Goal: Task Accomplishment & Management: Use online tool/utility

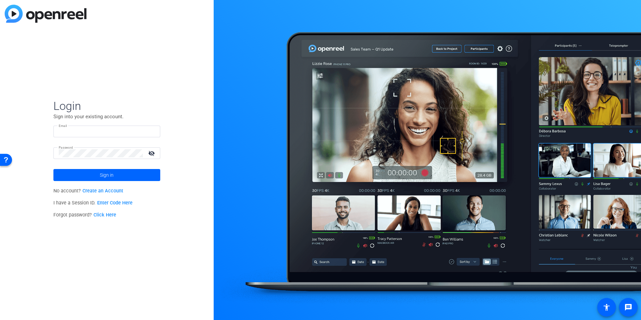
type input "dheiberger@openreel.com"
click at [126, 133] on input "dheiberger@openreel.com" at bounding box center [107, 132] width 96 height 8
click at [151, 132] on img at bounding box center [149, 132] width 5 height 8
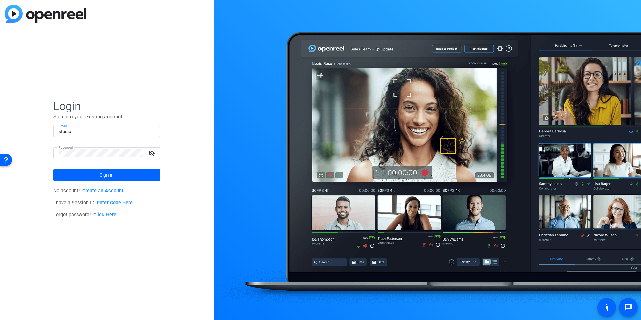
click at [198, 122] on div "Login Sign into your existing account. Email studio Password visibility_off Sig…" at bounding box center [107, 160] width 214 height 320
click at [128, 133] on input "studio" at bounding box center [107, 132] width 96 height 8
click at [149, 132] on img at bounding box center [149, 132] width 5 height 8
type input "[EMAIL_ADDRESS][DOMAIN_NAME]"
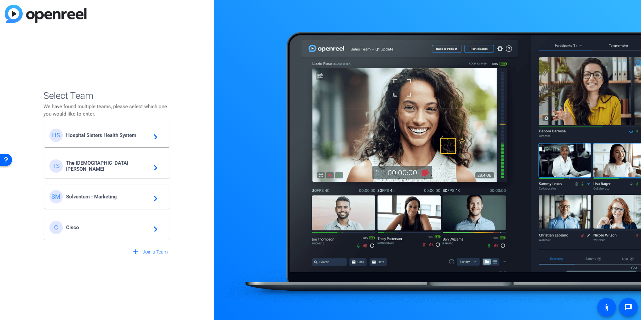
scroll to position [192, 0]
click at [96, 198] on span "Solventum - Marketing" at bounding box center [107, 196] width 83 height 6
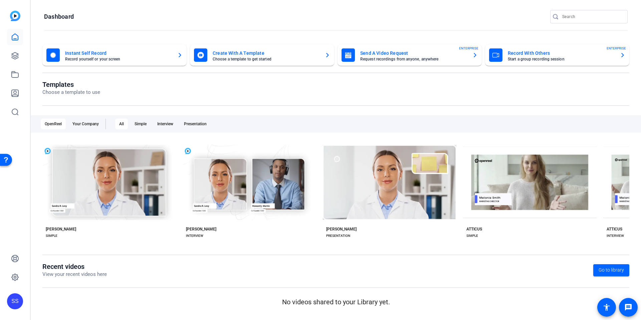
click at [181, 85] on openreel-page-title "Templates Choose a template to use" at bounding box center [335, 88] width 587 height 16
click at [14, 63] on link at bounding box center [15, 56] width 16 height 16
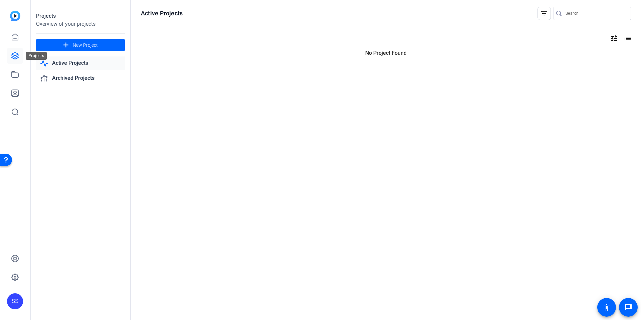
click at [16, 60] on link at bounding box center [15, 56] width 16 height 16
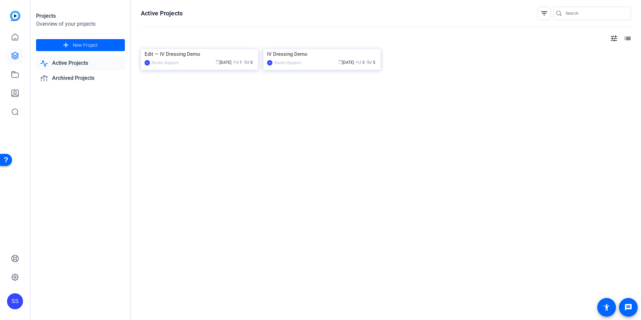
click at [168, 159] on div "Active Projects filter_list tune list Edit — IV Dressing Demo SS Studio Support…" at bounding box center [386, 160] width 510 height 320
click at [188, 49] on img at bounding box center [199, 49] width 117 height 0
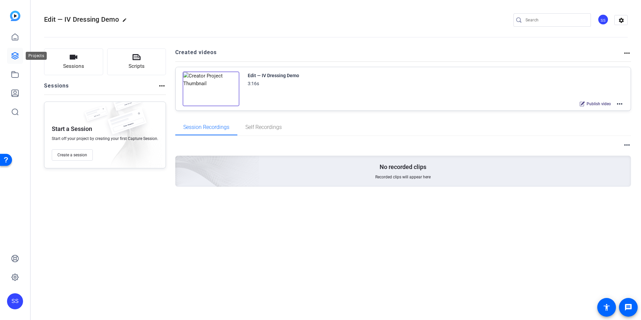
click at [17, 55] on icon at bounding box center [15, 55] width 7 height 7
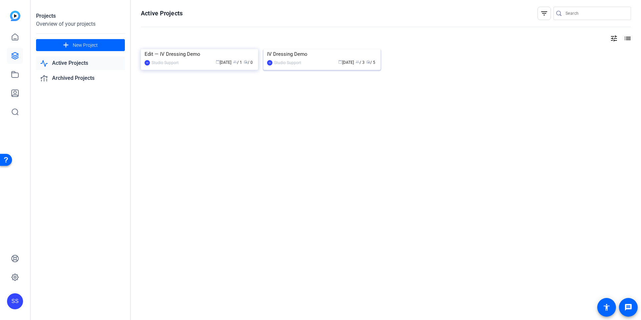
click at [302, 59] on div "IV Dressing Demo" at bounding box center [322, 54] width 110 height 10
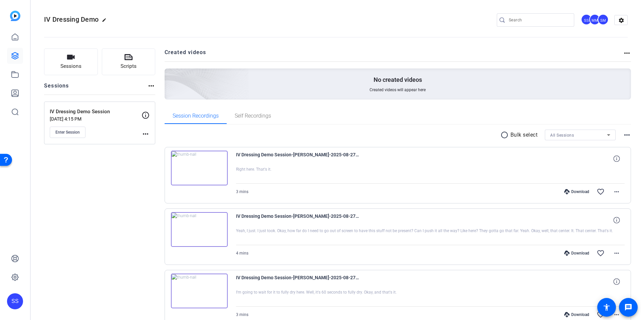
click at [157, 90] on div "Sessions Scripts Sessions more_horiz IV Dressing Demo Session Aug 26, 2025 @ 4:…" at bounding box center [336, 259] width 610 height 439
click at [75, 72] on button "Sessions" at bounding box center [71, 61] width 54 height 27
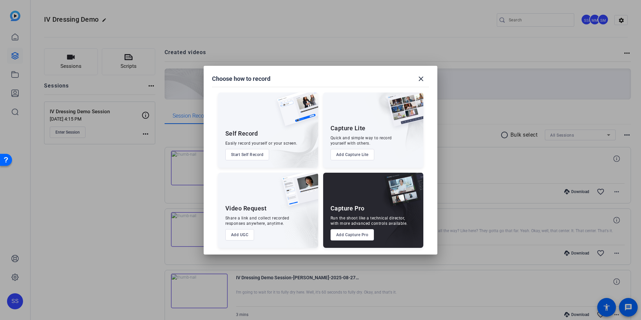
click at [354, 237] on button "Add Capture Pro" at bounding box center [353, 234] width 44 height 11
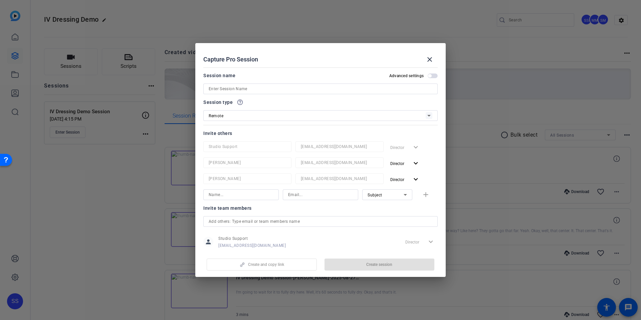
click at [244, 89] on input at bounding box center [321, 89] width 224 height 8
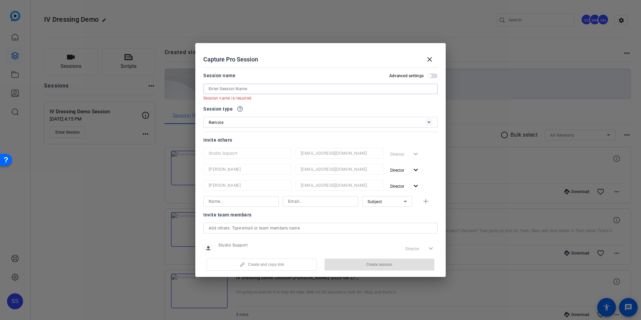
click at [253, 91] on input at bounding box center [321, 89] width 224 height 8
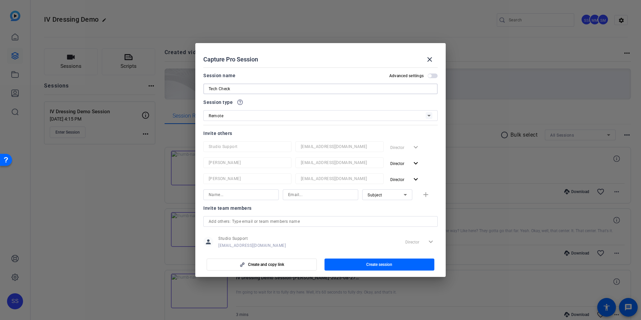
type input "Tech Check"
click at [301, 106] on div "Session type help_outline" at bounding box center [320, 102] width 234 height 8
click at [317, 60] on div "Capture Pro Session close" at bounding box center [320, 59] width 234 height 16
click at [255, 125] on div at bounding box center [320, 124] width 234 height 7
click at [238, 86] on input "Tech Check" at bounding box center [321, 89] width 224 height 8
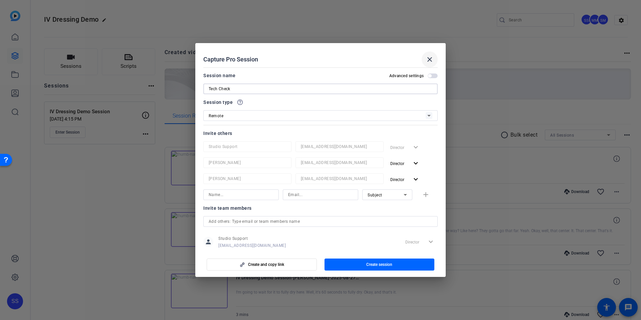
click at [434, 63] on span at bounding box center [430, 59] width 16 height 16
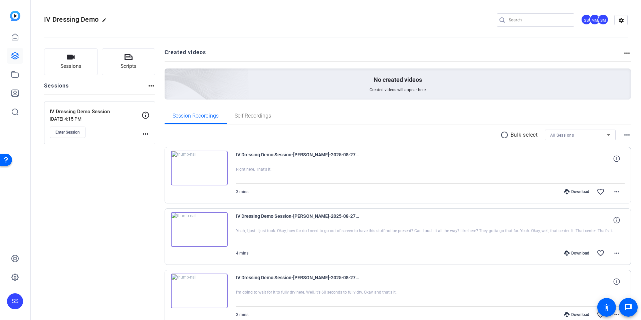
drag, startPoint x: 91, startPoint y: 178, endPoint x: 40, endPoint y: 113, distance: 82.8
click at [91, 178] on div "Sessions Scripts Sessions more_horiz IV Dressing Demo Session Aug 26, 2025 @ 4:…" at bounding box center [99, 259] width 111 height 422
click at [19, 56] on link at bounding box center [15, 56] width 16 height 16
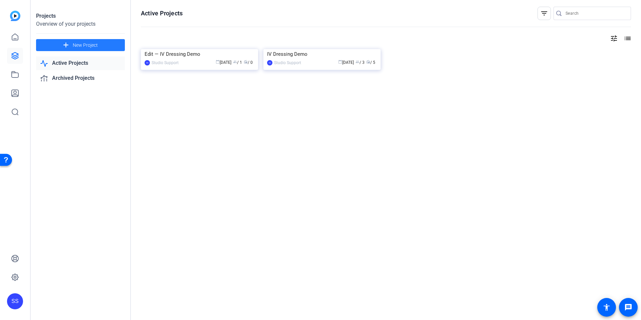
click at [65, 48] on mat-icon "add" at bounding box center [66, 45] width 8 height 8
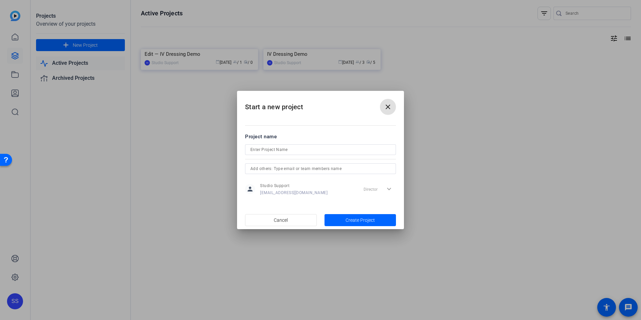
click at [281, 151] on input at bounding box center [320, 150] width 140 height 8
type input "Clinician Testimonials"
click at [362, 218] on span "Create Project" at bounding box center [360, 220] width 29 height 7
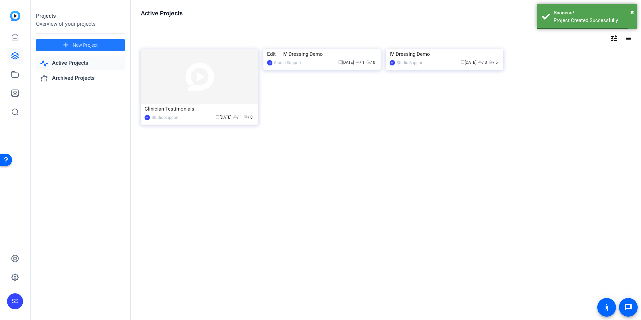
click at [212, 179] on div "Active Projects filter_list tune list Clinician Testimonials SS Studio Support …" at bounding box center [386, 160] width 510 height 320
click at [418, 59] on div "IV Dressing Demo" at bounding box center [445, 54] width 110 height 10
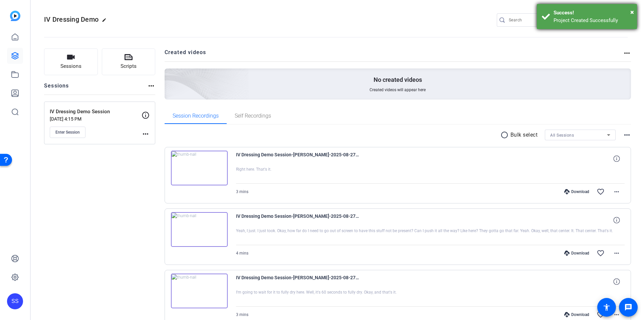
click at [634, 11] on div "× Success! Project Created Successfully" at bounding box center [587, 16] width 100 height 25
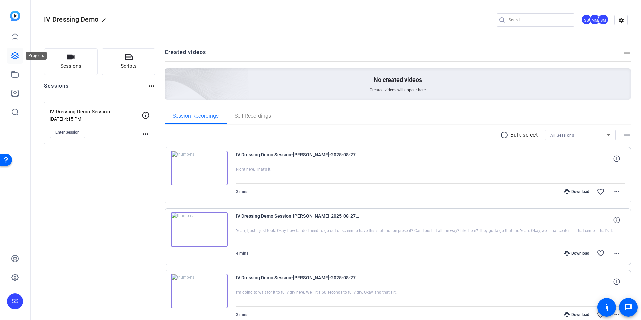
click at [17, 58] on icon at bounding box center [15, 55] width 7 height 7
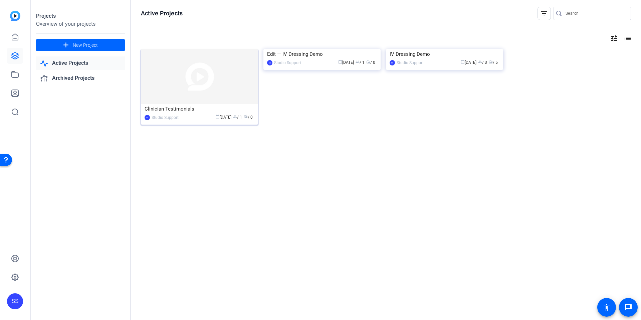
click at [217, 107] on div "Clinician Testimonials" at bounding box center [200, 109] width 110 height 10
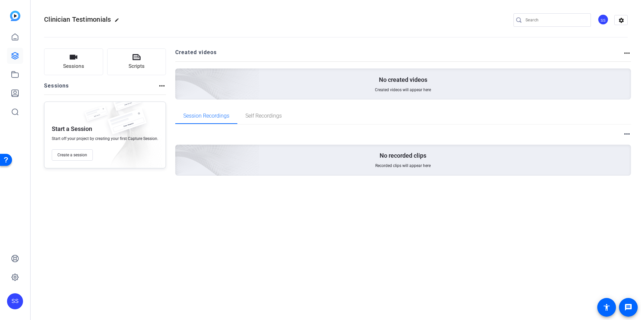
click at [598, 20] on div "SS" at bounding box center [603, 19] width 11 height 11
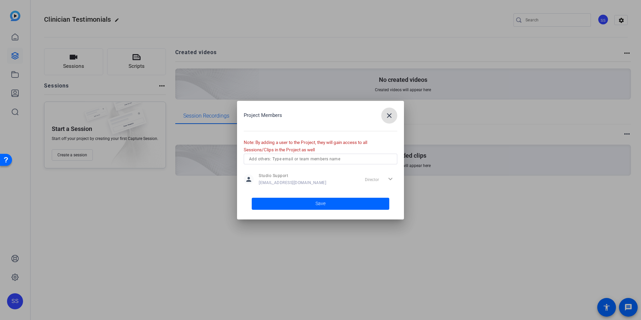
click at [297, 158] on input "text" at bounding box center [320, 159] width 143 height 8
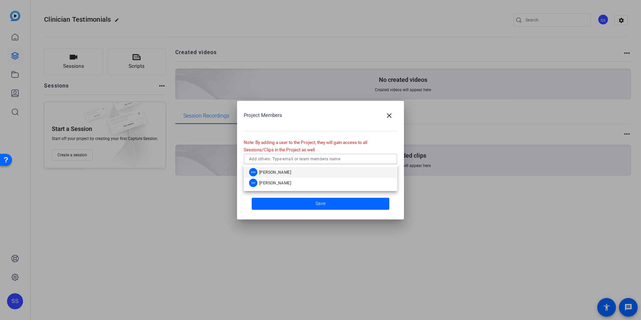
click at [281, 171] on span "[PERSON_NAME]" at bounding box center [275, 172] width 32 height 5
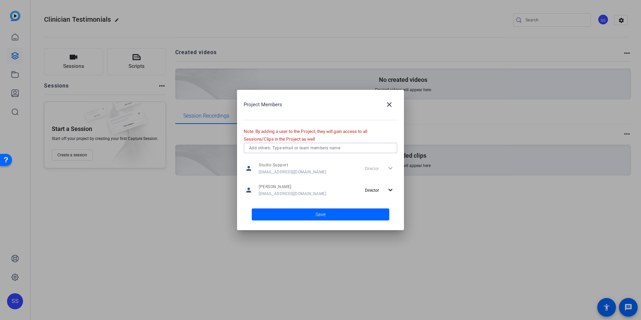
click at [279, 146] on input "text" at bounding box center [320, 148] width 143 height 8
click at [281, 161] on span "[PERSON_NAME]" at bounding box center [275, 161] width 32 height 5
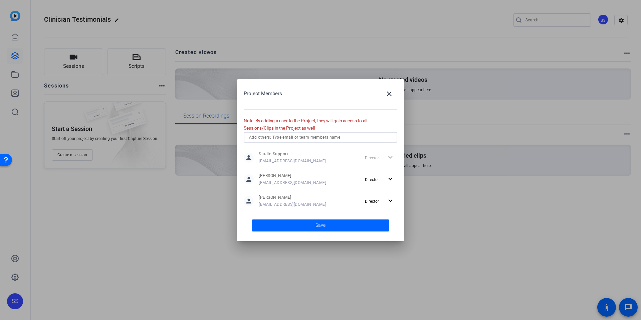
click at [327, 223] on span at bounding box center [321, 225] width 138 height 16
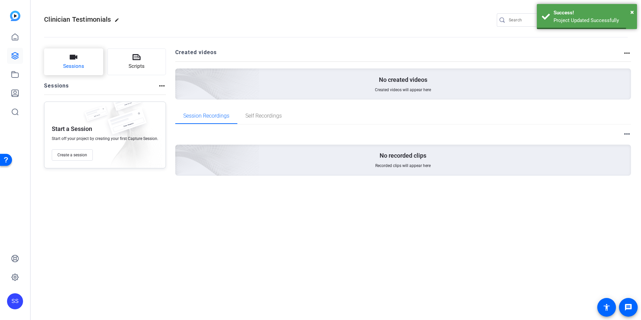
click at [70, 70] on span "Sessions" at bounding box center [73, 66] width 21 height 8
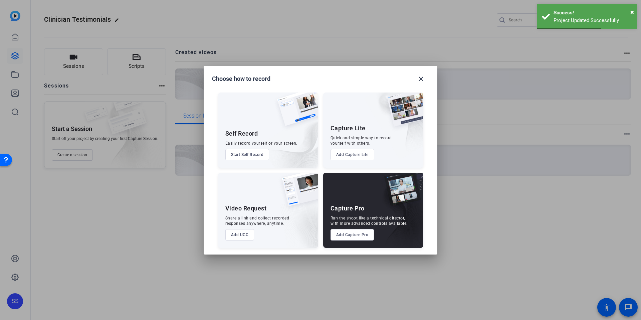
click at [334, 235] on button "Add Capture Pro" at bounding box center [353, 234] width 44 height 11
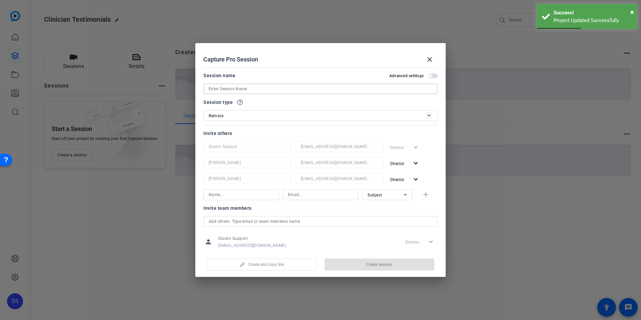
click at [241, 90] on input at bounding box center [321, 89] width 224 height 8
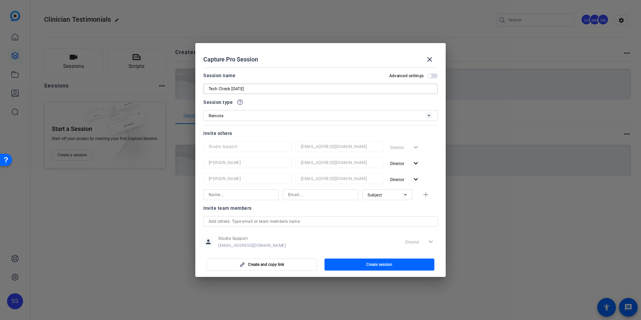
type input "Tech Check [DATE]"
click at [278, 69] on mat-dialog-content "Session name Advanced settings Tech Check September 3rd Session type help_outli…" at bounding box center [320, 157] width 250 height 185
click at [315, 213] on div "Invite team members person Studio Support studiosupport+3@openreel.com Director…" at bounding box center [320, 252] width 234 height 96
click at [286, 264] on span "button" at bounding box center [262, 264] width 110 height 16
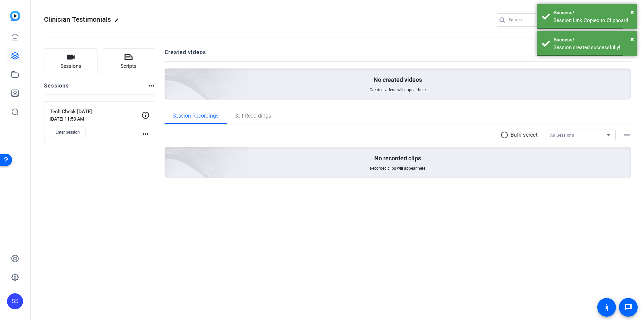
click at [270, 34] on openreel-divider-bar at bounding box center [336, 35] width 584 height 20
click at [147, 133] on mat-icon "more_horiz" at bounding box center [146, 134] width 8 height 8
click at [161, 142] on span "Edit Session" at bounding box center [162, 144] width 30 height 8
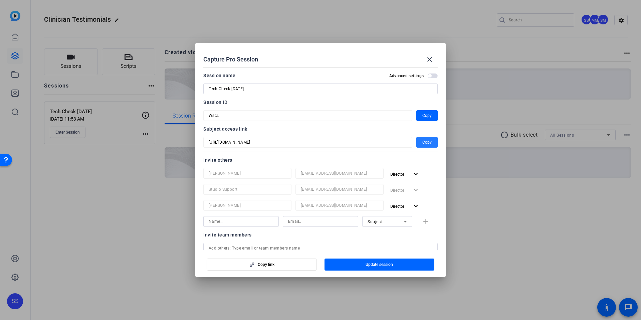
click at [421, 147] on span "button" at bounding box center [426, 142] width 21 height 16
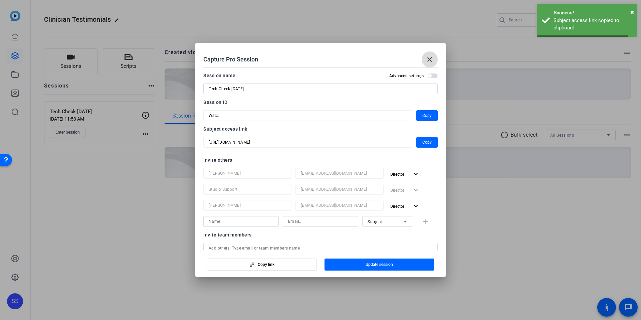
click at [431, 63] on span at bounding box center [430, 59] width 16 height 16
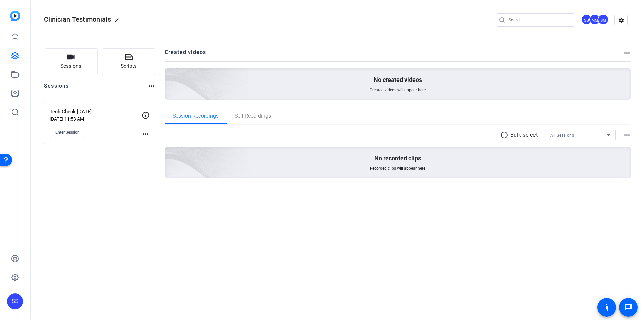
click at [274, 245] on div "Clinician Testimonials edit SS MM SM settings Sessions Scripts Sessions more_ho…" at bounding box center [336, 160] width 610 height 320
click at [63, 130] on span "Enter Session" at bounding box center [67, 132] width 24 height 5
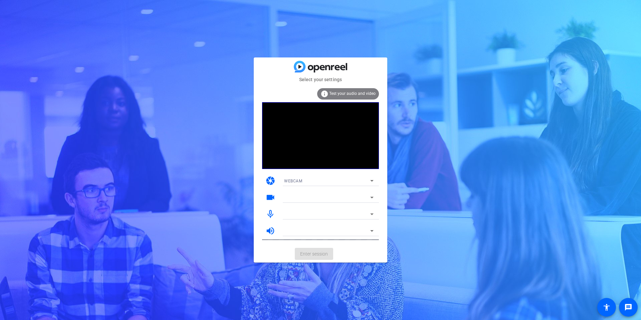
click at [384, 200] on mat-card-content "info Test your audio and video camera WEBCAM videocam mic_none volume_up" at bounding box center [321, 164] width 134 height 162
click at [320, 256] on span "Enter session" at bounding box center [314, 253] width 28 height 7
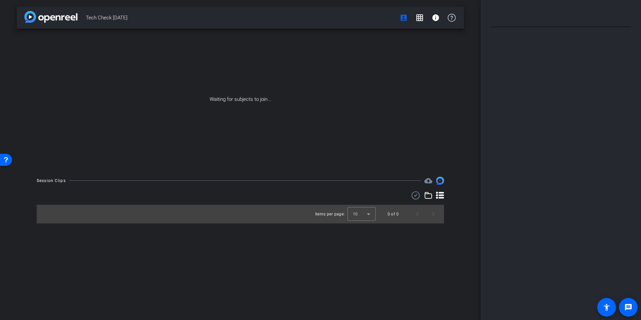
click at [465, 127] on div "Tech Check [DATE] account_box grid_on info Waiting for subjects to join... Sess…" at bounding box center [240, 160] width 481 height 320
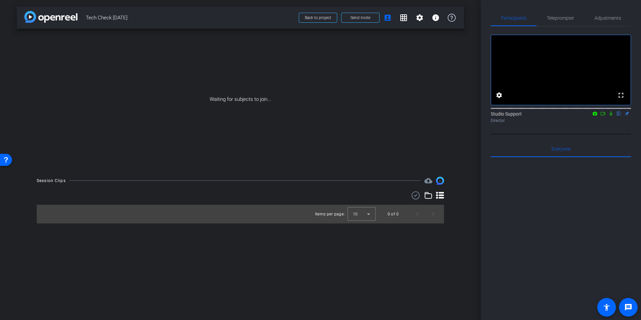
click at [443, 141] on div "Waiting for subjects to join..." at bounding box center [240, 99] width 447 height 141
click at [608, 116] on icon at bounding box center [610, 113] width 5 height 5
click at [600, 116] on icon at bounding box center [602, 113] width 5 height 5
click at [476, 157] on div "arrow_back Tech Check [DATE] Back to project Send invite account_box grid_on se…" at bounding box center [240, 160] width 481 height 320
click at [365, 16] on span "Send invite" at bounding box center [361, 17] width 20 height 5
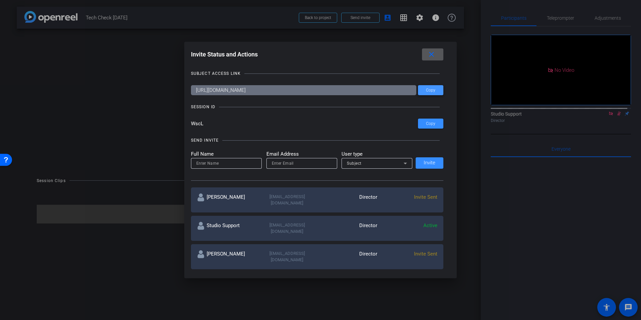
click at [429, 90] on span "Copy" at bounding box center [430, 90] width 9 height 5
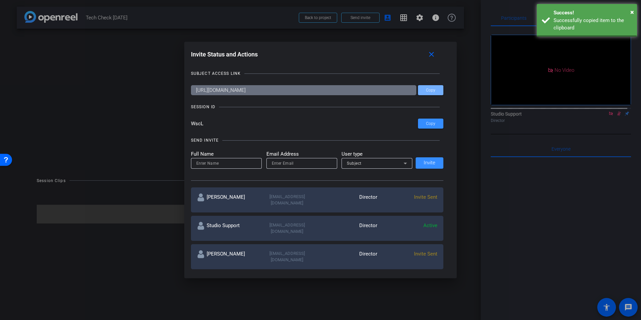
click at [433, 57] on mat-icon "close" at bounding box center [431, 54] width 8 height 8
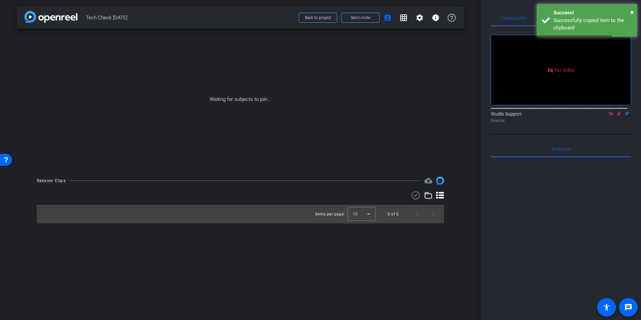
click at [466, 110] on div "arrow_back Tech Check [DATE] Back to project Send invite account_box grid_on se…" at bounding box center [240, 160] width 481 height 320
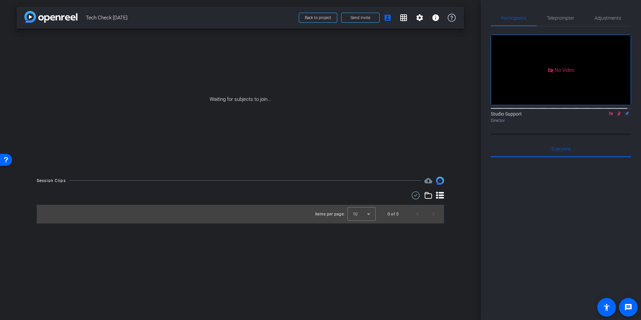
click at [469, 118] on div "arrow_back Tech Check [DATE] Back to project Send invite account_box grid_on se…" at bounding box center [240, 160] width 481 height 320
click at [472, 150] on div "arrow_back Tech Check [DATE] Back to project Send invite account_box grid_on se…" at bounding box center [240, 160] width 481 height 320
click at [566, 16] on span "Teleprompter" at bounding box center [560, 18] width 27 height 5
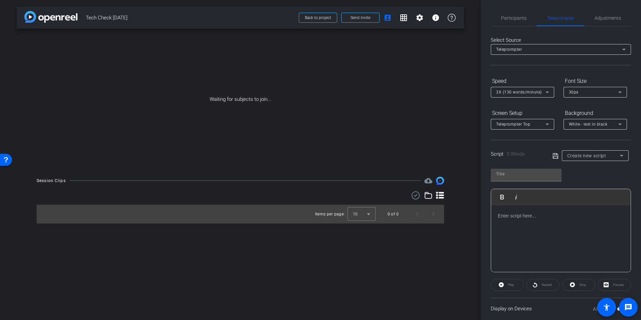
click at [541, 221] on div at bounding box center [561, 238] width 140 height 67
click at [539, 222] on div "Question One" at bounding box center [561, 238] width 140 height 67
click at [536, 176] on input "text" at bounding box center [526, 174] width 60 height 8
type input "T"
type input "Sample Question One"
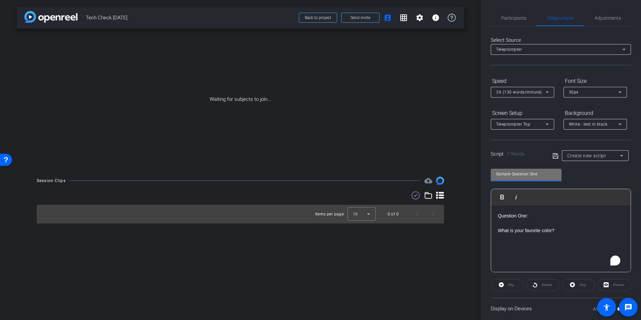
click at [554, 155] on icon at bounding box center [556, 156] width 6 height 8
click at [466, 182] on div "arrow_back Tech Check [DATE] Back to project Send invite account_box grid_on se…" at bounding box center [240, 160] width 481 height 320
click at [603, 152] on div "Sample Question One" at bounding box center [593, 155] width 53 height 8
click at [596, 157] on span "Sample Question One" at bounding box center [588, 155] width 42 height 5
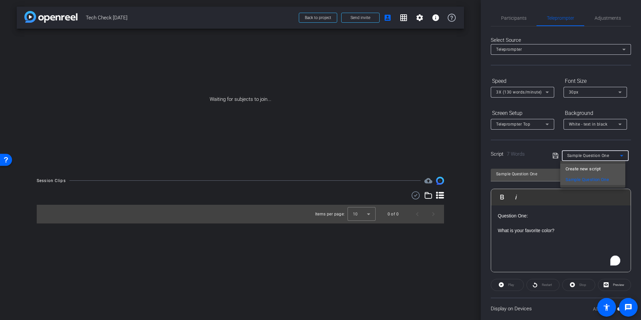
click at [586, 169] on span "Create new script" at bounding box center [583, 169] width 35 height 8
click at [514, 179] on div at bounding box center [526, 175] width 71 height 13
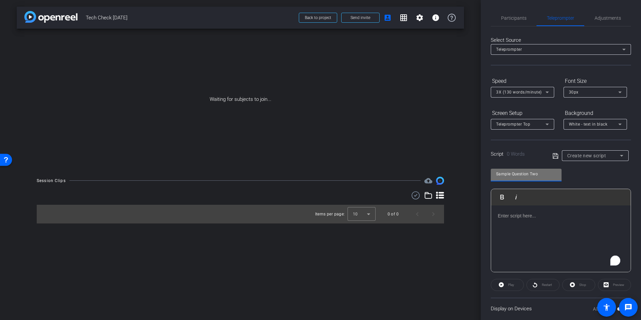
click at [510, 229] on div "To enrich screen reader interactions, please activate Accessibility in Grammarl…" at bounding box center [561, 238] width 140 height 67
click at [610, 176] on div "Sample Question Two Play Play from this location Play Selected Play and display…" at bounding box center [561, 218] width 140 height 109
click at [556, 158] on icon at bounding box center [555, 155] width 5 height 5
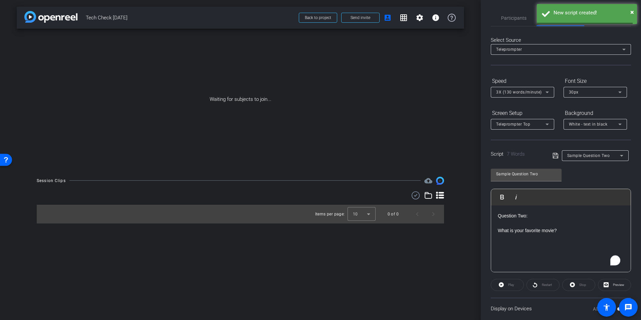
click at [472, 208] on div "arrow_back Tech Check [DATE] Back to project Send invite account_box grid_on se…" at bounding box center [240, 160] width 481 height 320
click at [477, 158] on div "arrow_back Tech Check [DATE] Back to project Send invite account_box grid_on se…" at bounding box center [240, 160] width 481 height 320
click at [601, 154] on span "Sample Question Two" at bounding box center [588, 155] width 43 height 5
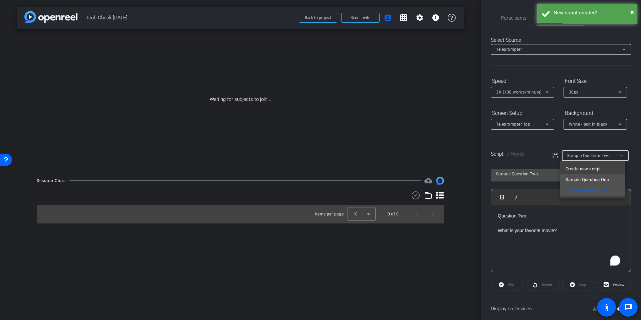
click at [593, 178] on span "Sample Question One" at bounding box center [587, 180] width 43 height 8
click at [601, 155] on span "Sample Question One" at bounding box center [588, 155] width 42 height 5
click at [597, 188] on span "Sample Question Two" at bounding box center [588, 190] width 44 height 8
type input "Sample Question Two"
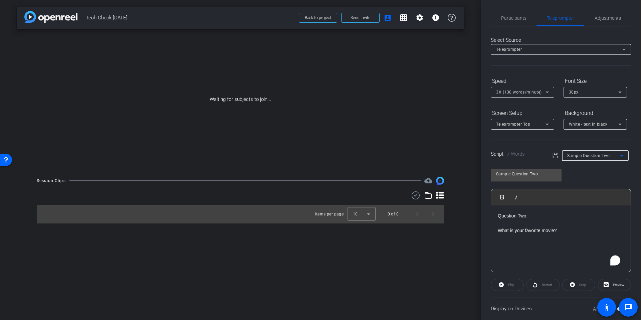
click at [592, 171] on div "Sample Question Two Play Play from this location Play Selected Play and display…" at bounding box center [561, 218] width 140 height 109
click at [597, 156] on span "Sample Question Two" at bounding box center [588, 155] width 43 height 5
click at [574, 170] on span "Create new script" at bounding box center [583, 169] width 35 height 8
click at [500, 178] on div at bounding box center [526, 174] width 60 height 11
type input "Sample Question Three"
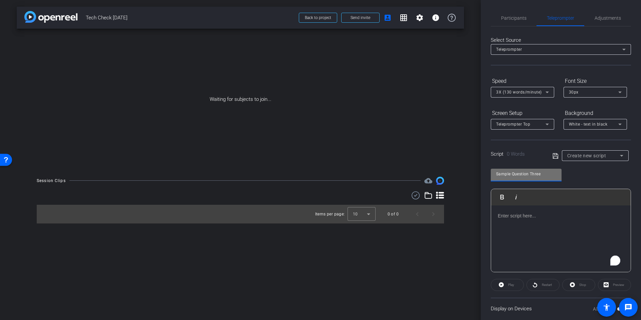
click at [499, 216] on p "To enrich screen reader interactions, please activate Accessibility in Grammarl…" at bounding box center [561, 215] width 126 height 7
click at [554, 157] on icon at bounding box center [556, 156] width 6 height 8
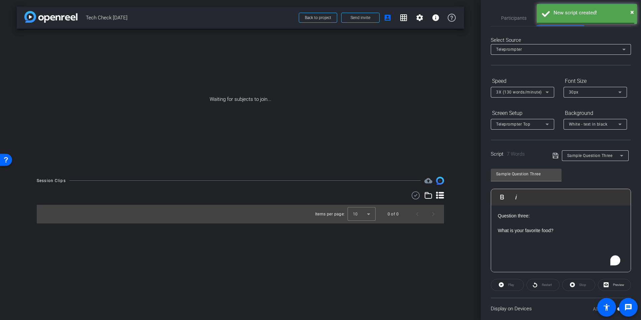
click at [596, 178] on div "Sample Question Three Play Play from this location Play Selected Play and displ…" at bounding box center [561, 218] width 140 height 109
click at [474, 232] on div "arrow_back Tech Check [DATE] Back to project Send invite account_box grid_on se…" at bounding box center [240, 160] width 481 height 320
click at [473, 229] on div "arrow_back Tech Check [DATE] Back to project Send invite account_box grid_on se…" at bounding box center [240, 160] width 481 height 320
click at [516, 22] on span "Participants" at bounding box center [513, 18] width 25 height 16
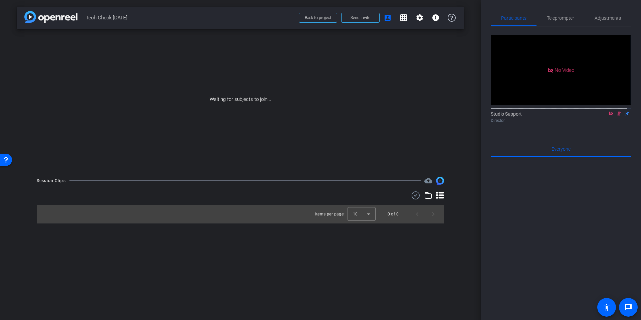
click at [475, 126] on div "arrow_back Tech Check [DATE] Back to project Send invite account_box grid_on se…" at bounding box center [240, 160] width 481 height 320
click at [349, 17] on span at bounding box center [361, 18] width 38 height 16
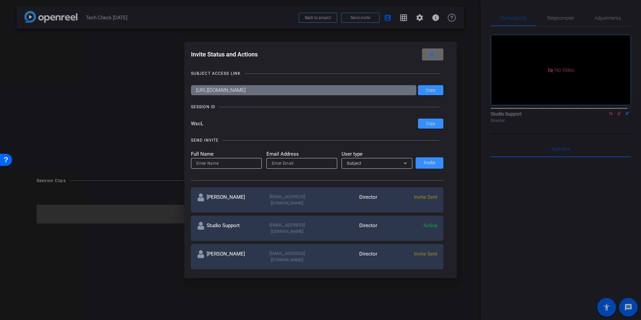
click at [432, 55] on mat-icon "close" at bounding box center [431, 54] width 8 height 8
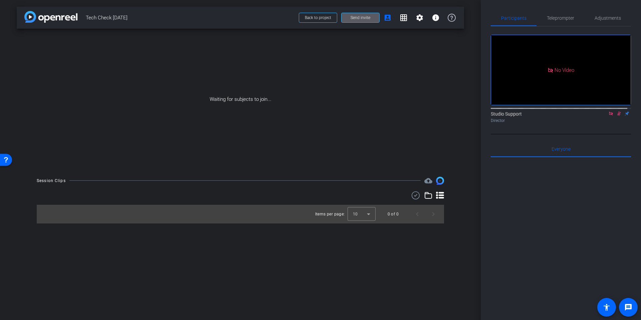
click at [468, 133] on div "arrow_back Tech Check [DATE] Back to project Send invite account_box grid_on se…" at bounding box center [240, 160] width 481 height 320
click at [555, 19] on span "Teleprompter" at bounding box center [560, 18] width 27 height 5
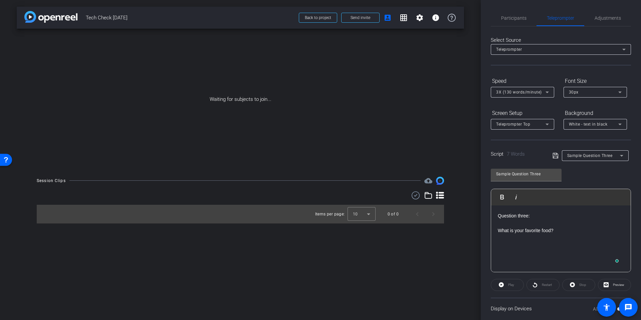
click at [464, 155] on div "arrow_back Tech Check [DATE] Back to project Send invite account_box grid_on se…" at bounding box center [240, 160] width 481 height 320
click at [535, 74] on div "Select Source Teleprompter Speed 3X (130 words/minute) Font Size 30px Screen Se…" at bounding box center [561, 172] width 140 height 292
click at [466, 107] on div "arrow_back Tech Check [DATE] Back to project Send invite account_box grid_on se…" at bounding box center [240, 160] width 481 height 320
click at [504, 21] on span "Participants" at bounding box center [513, 18] width 25 height 16
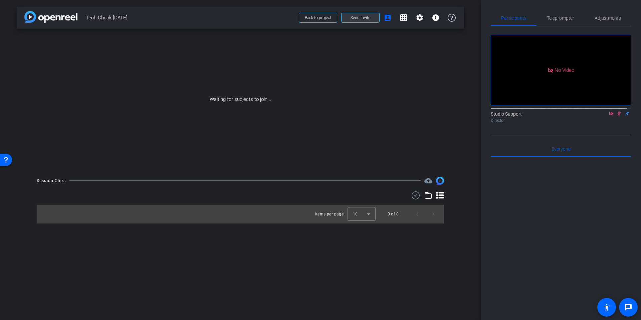
click at [362, 14] on span at bounding box center [361, 18] width 38 height 16
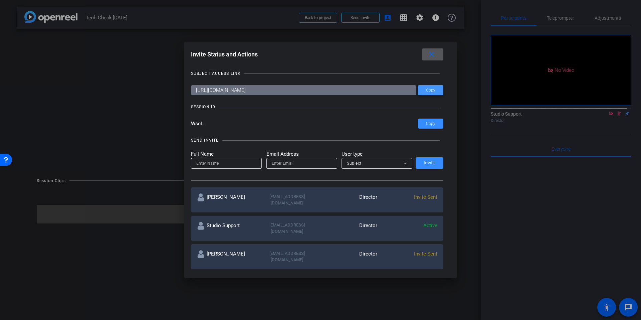
click at [434, 93] on span at bounding box center [430, 90] width 25 height 16
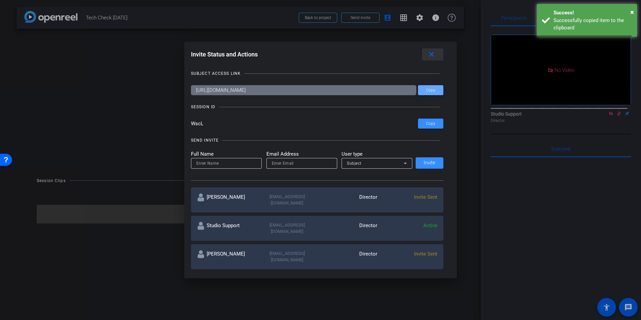
click at [439, 54] on span at bounding box center [432, 54] width 21 height 16
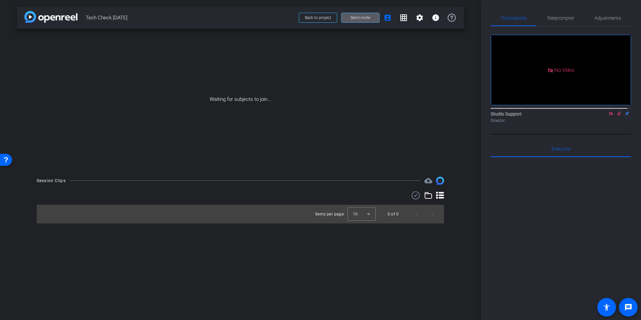
click at [472, 104] on div "arrow_back Tech Check [DATE] Back to project Send invite account_box grid_on se…" at bounding box center [240, 160] width 481 height 320
click at [469, 155] on div "arrow_back Tech Check [DATE] Back to project Send invite account_box grid_on se…" at bounding box center [240, 160] width 481 height 320
click at [477, 62] on div "arrow_back Tech Check [DATE] Back to project Send invite account_box grid_on se…" at bounding box center [240, 160] width 481 height 320
click at [465, 102] on div "arrow_back Tech Check [DATE] Back to project Send invite account_box grid_on se…" at bounding box center [240, 160] width 481 height 320
click at [347, 18] on span at bounding box center [361, 18] width 38 height 16
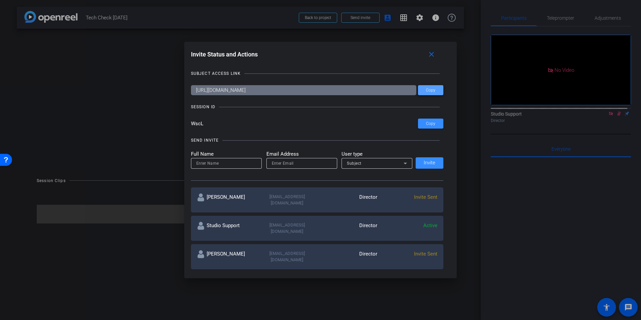
click at [431, 91] on span "Copy" at bounding box center [430, 90] width 9 height 5
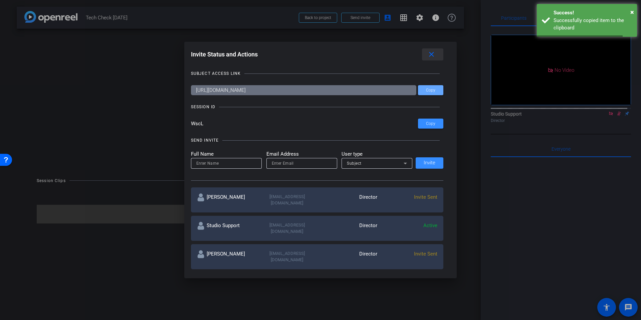
click at [437, 60] on span at bounding box center [432, 54] width 21 height 16
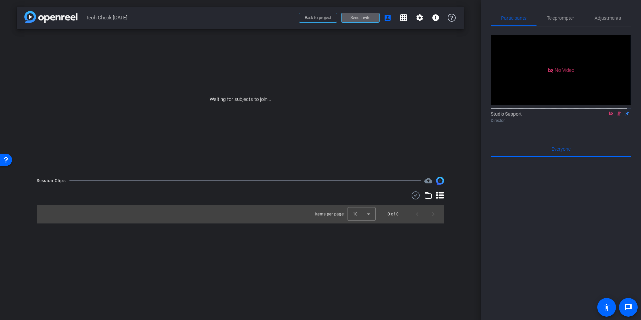
click at [466, 100] on div "arrow_back Tech Check [DATE] Back to project Send invite account_box grid_on se…" at bounding box center [240, 160] width 481 height 320
click at [472, 23] on div "arrow_back Tech Check [DATE] Back to project Send invite account_box grid_on se…" at bounding box center [240, 160] width 481 height 320
drag, startPoint x: 469, startPoint y: 94, endPoint x: 475, endPoint y: 99, distance: 7.1
click at [469, 94] on div "arrow_back Tech Check [DATE] Back to project Send invite account_box grid_on se…" at bounding box center [240, 160] width 481 height 320
click at [476, 113] on div "arrow_back Tech Check [DATE] Back to project Send invite account_box grid_on se…" at bounding box center [240, 160] width 481 height 320
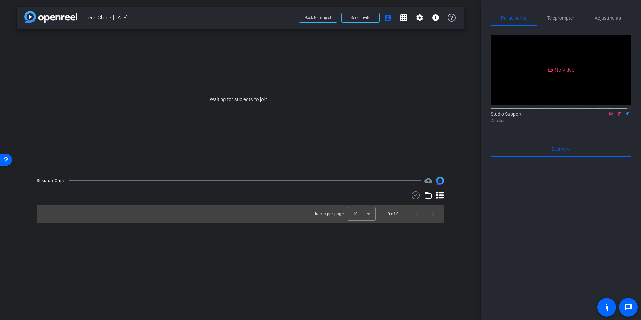
click at [474, 103] on div "arrow_back Tech Check [DATE] Back to project Send invite account_box grid_on se…" at bounding box center [240, 160] width 481 height 320
click at [473, 24] on div "arrow_back Tech Check [DATE] Back to project Send invite account_box grid_on se…" at bounding box center [240, 160] width 481 height 320
click at [610, 116] on icon at bounding box center [610, 113] width 5 height 5
click at [476, 152] on div "arrow_back Tech Check [DATE] Back to project Send invite account_box grid_on se…" at bounding box center [240, 160] width 481 height 320
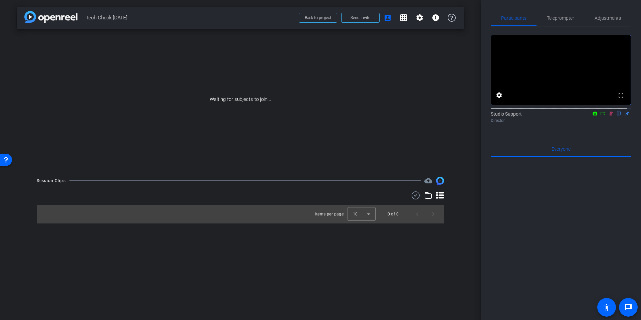
click at [471, 128] on div "arrow_back Tech Check [DATE] Back to project Send invite account_box grid_on se…" at bounding box center [240, 160] width 481 height 320
click at [479, 19] on div "arrow_back Tech Check [DATE] Back to project Send invite account_box grid_on se…" at bounding box center [240, 160] width 481 height 320
click at [474, 29] on div "arrow_back Tech Check [DATE] Back to project Send invite account_box grid_on se…" at bounding box center [240, 160] width 481 height 320
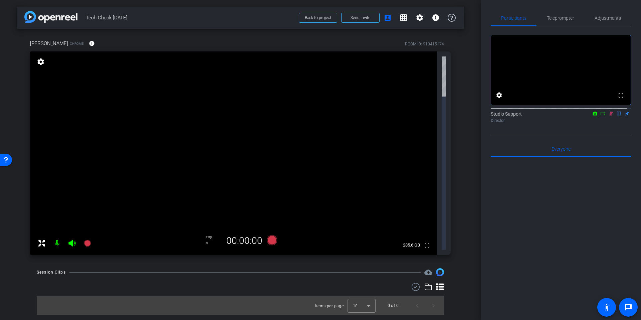
click at [470, 142] on div "arrow_back Tech Check September 3rd Back to project Send invite account_box gri…" at bounding box center [240, 160] width 481 height 320
click at [71, 240] on icon at bounding box center [71, 243] width 7 height 7
click at [57, 236] on mat-icon at bounding box center [56, 242] width 13 height 13
click at [458, 268] on div "Session Clips cloud_upload Items per page: 10 0 of 0" at bounding box center [240, 291] width 447 height 47
click at [464, 99] on div "arrow_back Tech Check September 3rd Back to project Send invite account_box gri…" at bounding box center [240, 160] width 481 height 320
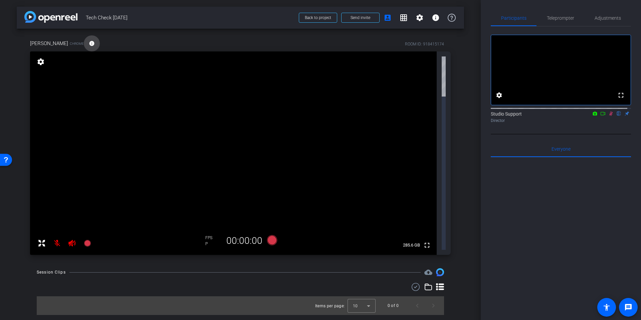
click at [84, 43] on span at bounding box center [92, 43] width 16 height 16
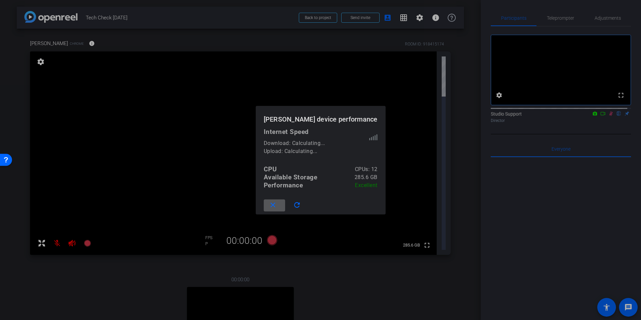
click at [277, 206] on mat-icon "close" at bounding box center [273, 205] width 8 height 8
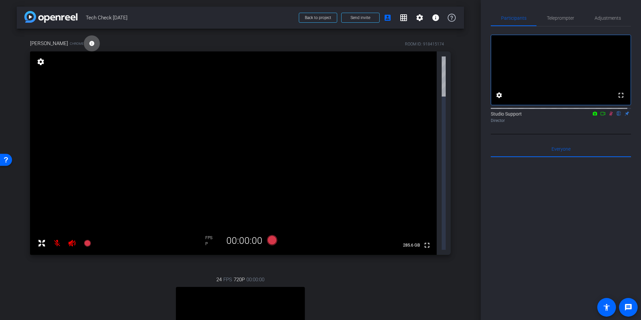
drag, startPoint x: 227, startPoint y: 238, endPoint x: 239, endPoint y: 238, distance: 11.4
click at [463, 184] on div "latonya Chrome info ROOM ID: 918415174 fullscreen settings 285.6 GB FPS P 00:00…" at bounding box center [240, 219] width 447 height 381
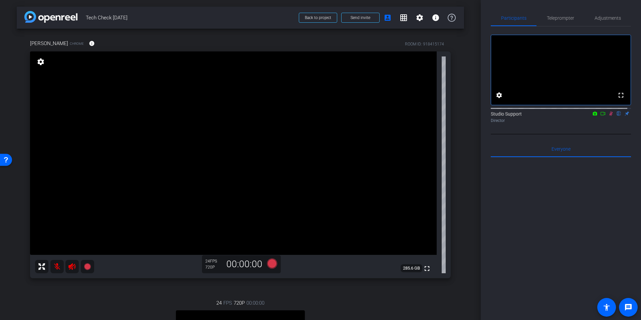
click at [466, 183] on div "arrow_back Tech Check September 3rd Back to project Send invite account_box gri…" at bounding box center [240, 160] width 481 height 320
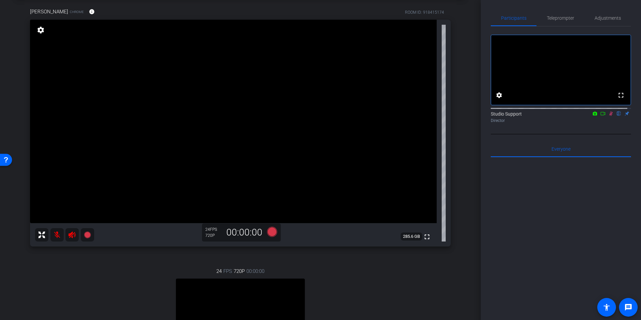
scroll to position [152, 0]
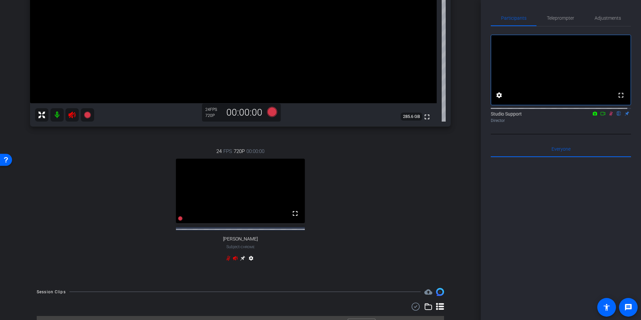
click at [608, 116] on icon at bounding box center [610, 113] width 5 height 5
click at [76, 118] on mat-icon at bounding box center [71, 114] width 13 height 13
click at [233, 260] on icon at bounding box center [235, 258] width 5 height 4
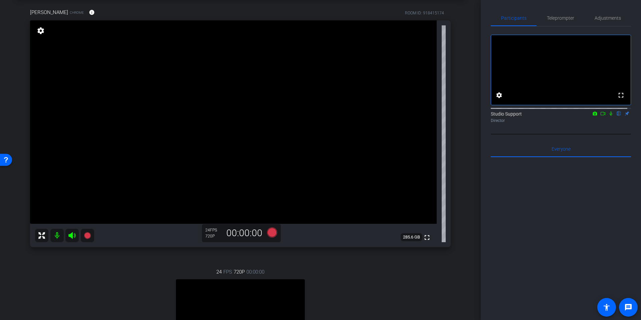
scroll to position [31, 0]
click at [470, 178] on div "arrow_back Tech Check September 3rd Back to project Send invite account_box gri…" at bounding box center [240, 129] width 481 height 320
click at [458, 121] on div "latonya Chrome info ROOM ID: 918415174 fullscreen settings 285.6 GB 24 FPS 720P…" at bounding box center [240, 199] width 447 height 404
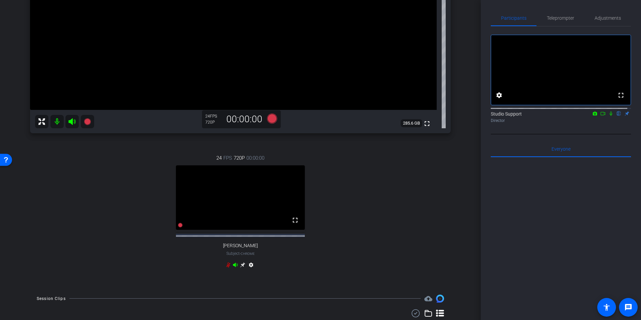
scroll to position [29, 0]
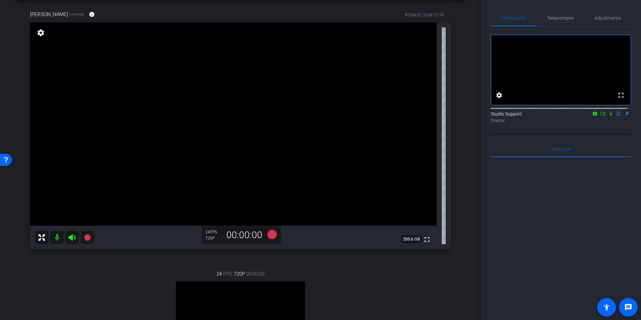
click at [457, 80] on div "latonya Chrome info ROOM ID: 918415174 fullscreen settings 285.6 GB 24 FPS 720P…" at bounding box center [240, 202] width 447 height 404
click at [556, 16] on span "Teleprompter" at bounding box center [560, 18] width 27 height 5
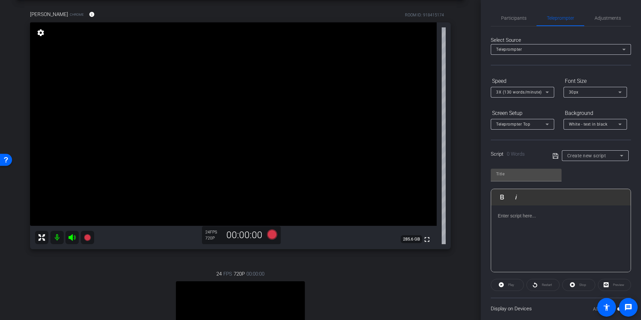
click at [459, 111] on div "latonya Chrome info ROOM ID: 918415174 fullscreen settings 285.6 GB 24 FPS 720P…" at bounding box center [240, 202] width 447 height 404
click at [607, 157] on div "Create new script" at bounding box center [593, 156] width 53 height 8
click at [589, 181] on span "Sample Question One" at bounding box center [587, 180] width 43 height 8
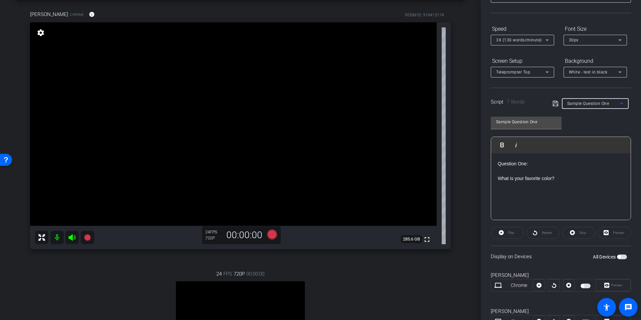
scroll to position [80, 0]
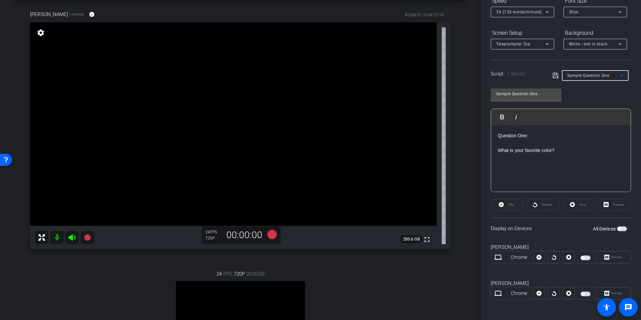
click at [585, 259] on span "button" at bounding box center [586, 257] width 10 height 5
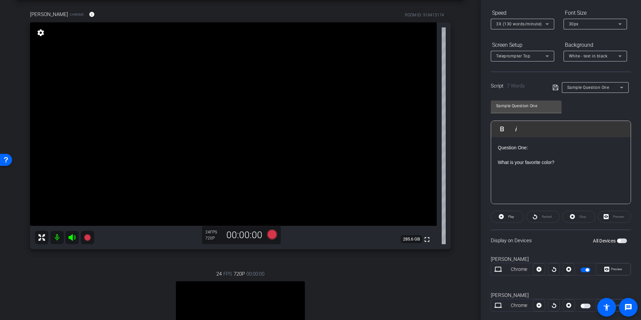
scroll to position [39, 0]
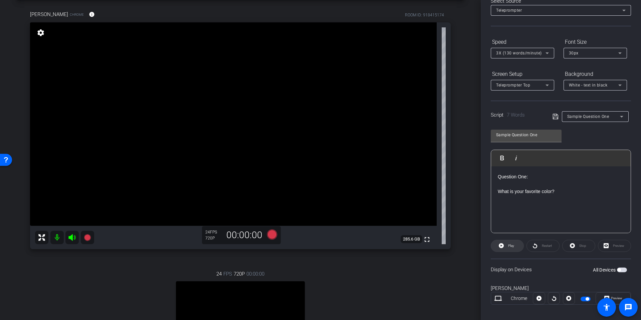
click at [516, 242] on span at bounding box center [507, 246] width 32 height 16
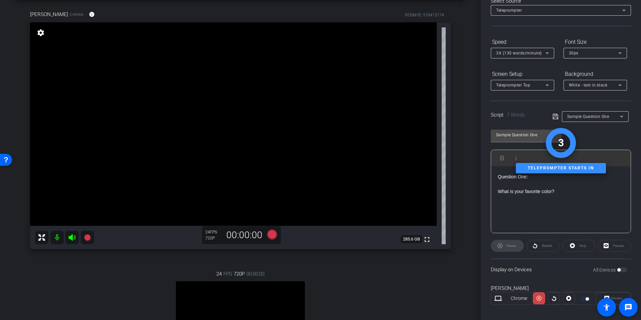
click at [616, 130] on div "3 Teleprompter starts in" at bounding box center [561, 150] width 140 height 45
click at [459, 250] on div "latonya Chrome info ROOM ID: 918415174 fullscreen settings 285.6 GB 24 FPS 720P…" at bounding box center [240, 202] width 447 height 404
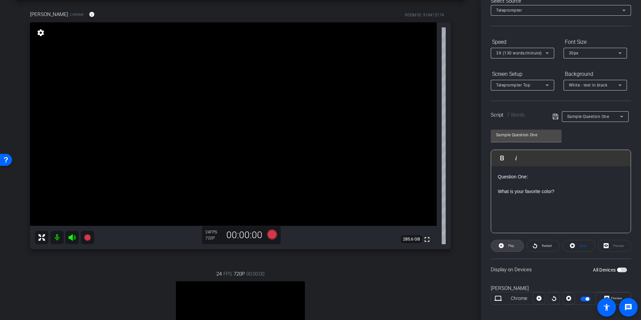
click at [504, 245] on span at bounding box center [507, 246] width 32 height 16
click at [463, 206] on div "arrow_back Tech Check September 3rd Back to project Send invite account_box gri…" at bounding box center [240, 131] width 481 height 320
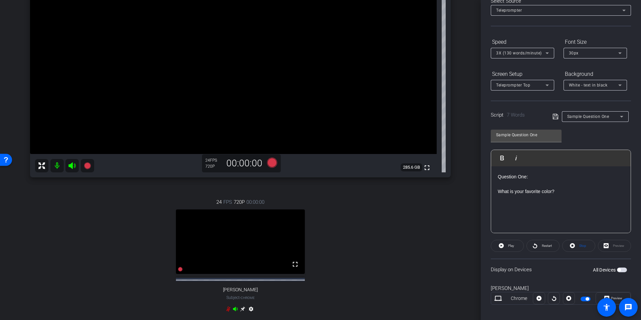
scroll to position [99, 0]
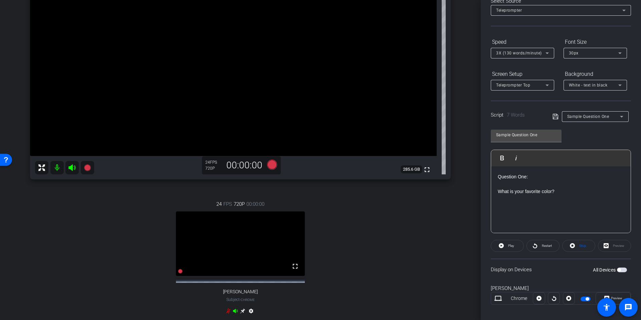
click at [463, 206] on div "arrow_back Tech Check September 3rd Back to project Send invite account_box gri…" at bounding box center [240, 61] width 481 height 320
click at [541, 86] on div "Teleprompter Top" at bounding box center [520, 85] width 49 height 8
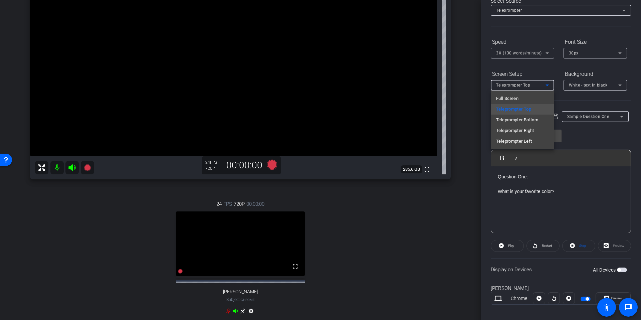
click at [473, 88] on div at bounding box center [320, 160] width 641 height 320
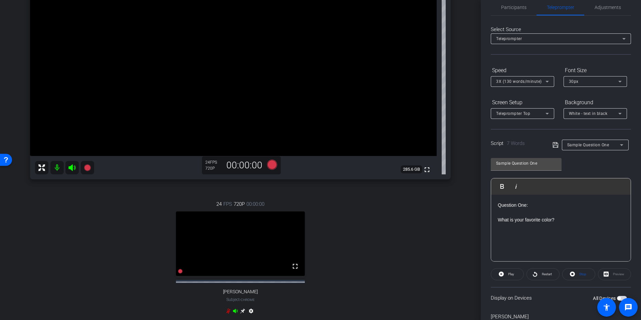
scroll to position [7, 0]
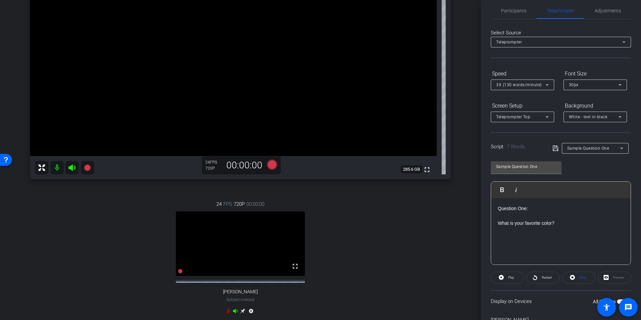
click at [558, 99] on form "Speed 3X (130 words/minute) Font Size 30px Screen Setup Teleprompter Top Backgr…" at bounding box center [561, 95] width 140 height 54
click at [465, 118] on div "arrow_back Tech Check September 3rd Back to project Send invite account_box gri…" at bounding box center [240, 61] width 481 height 320
click at [471, 187] on div "arrow_back Tech Check September 3rd Back to project Send invite account_box gri…" at bounding box center [240, 61] width 481 height 320
click at [468, 188] on div "arrow_back Tech Check September 3rd Back to project Send invite account_box gri…" at bounding box center [240, 61] width 481 height 320
click at [591, 151] on div "Sample Question One" at bounding box center [593, 148] width 53 height 8
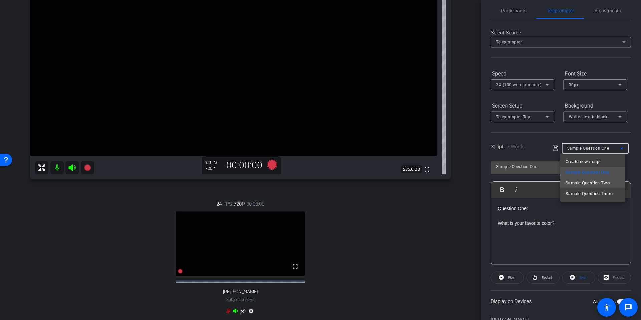
click at [596, 185] on span "Sample Question Two" at bounding box center [588, 183] width 44 height 8
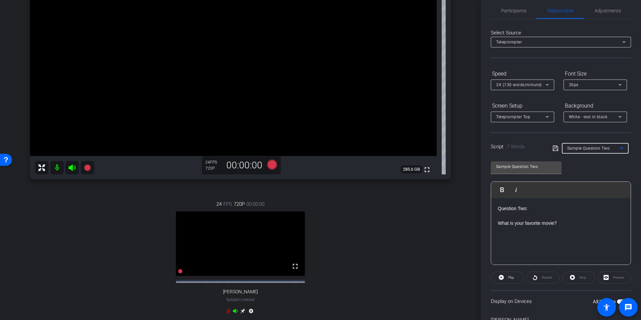
click at [581, 152] on div "Sample Question Two" at bounding box center [593, 148] width 53 height 8
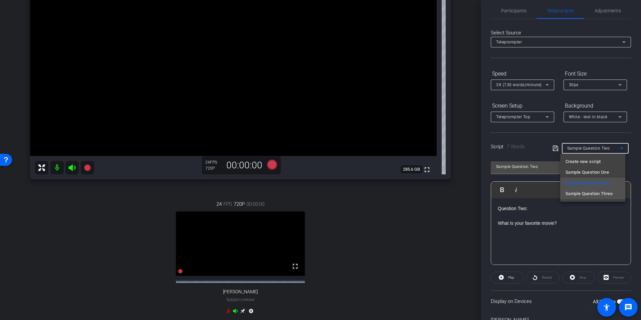
click at [589, 195] on span "Sample Question Three" at bounding box center [589, 194] width 47 height 8
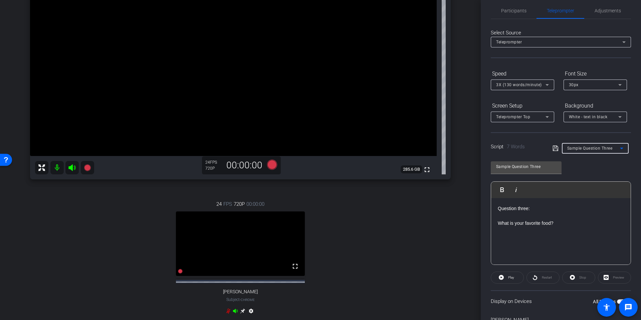
click at [585, 147] on span "Sample Question Three" at bounding box center [589, 148] width 45 height 5
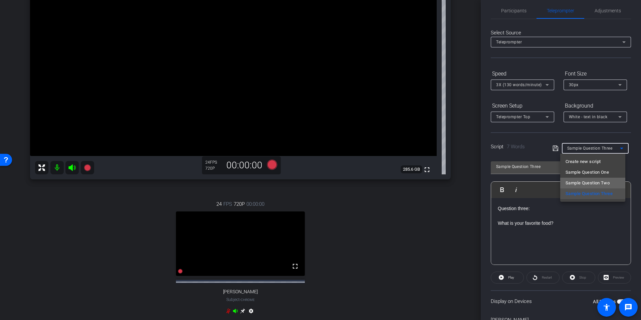
click at [594, 184] on span "Sample Question Two" at bounding box center [588, 183] width 44 height 8
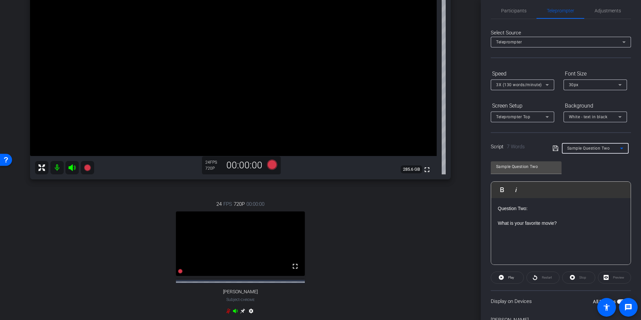
click at [582, 149] on span "Sample Question Two" at bounding box center [588, 148] width 43 height 5
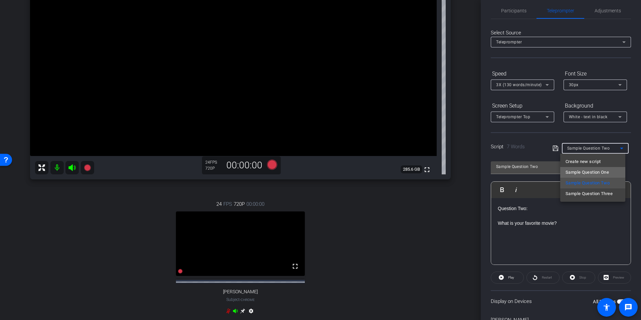
click at [587, 168] on span "Sample Question One" at bounding box center [587, 172] width 43 height 8
type input "Sample Question One"
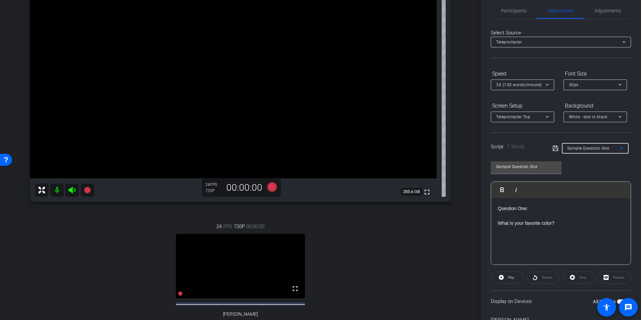
scroll to position [51, 0]
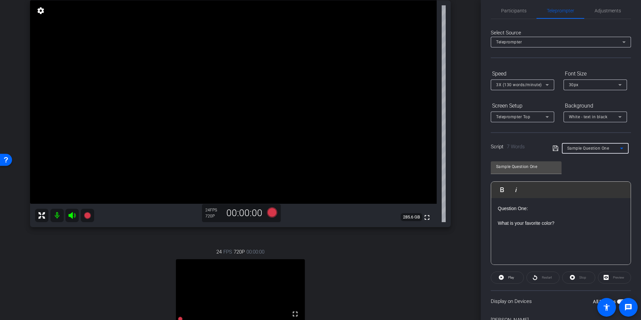
click at [471, 179] on div "arrow_back Tech Check September 3rd Back to project Send invite account_box gri…" at bounding box center [240, 109] width 481 height 320
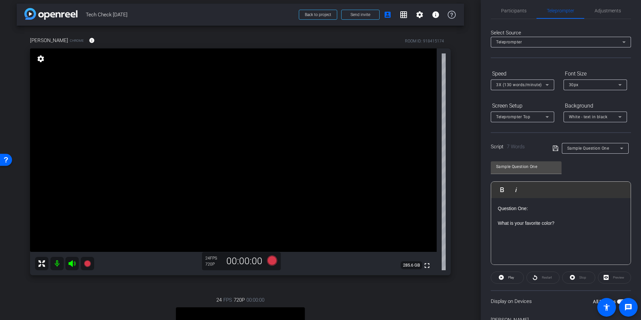
scroll to position [0, 0]
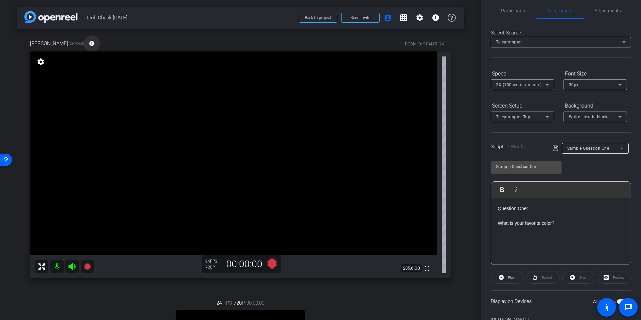
click at [89, 44] on mat-icon "info" at bounding box center [92, 43] width 6 height 6
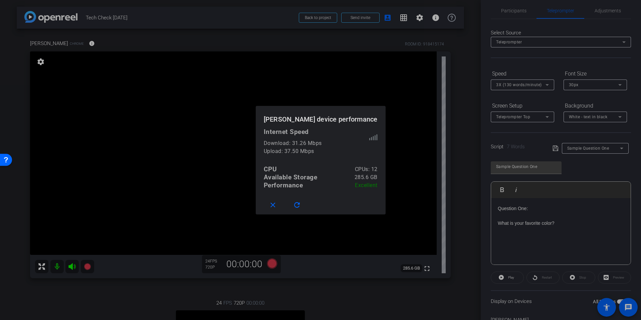
drag, startPoint x: 368, startPoint y: 188, endPoint x: 274, endPoint y: 143, distance: 103.6
click at [274, 143] on mat-dialog-content "Internet Speed Download: 31.26 Mbps Upload: 37.50 Mbps CPU CPUs: 12 Available S…" at bounding box center [321, 162] width 130 height 68
copy div "Download: 31.26 Mbps Upload: 37.50 Mbps CPU CPUs: 12 Available Storage 285.6 GB…"
click at [277, 208] on mat-icon "close" at bounding box center [273, 205] width 8 height 8
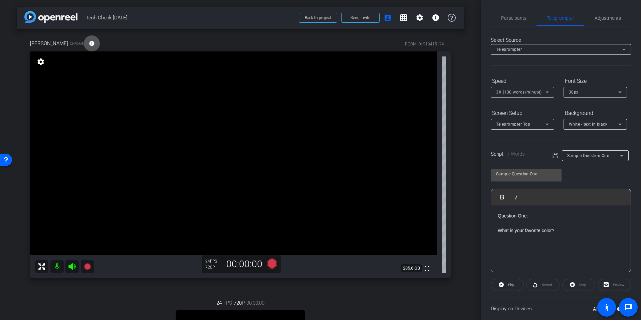
click at [520, 27] on div "Select Source Teleprompter Speed 3X (130 words/minute) Font Size 30px Screen Se…" at bounding box center [561, 208] width 140 height 365
click at [510, 19] on span "Participants" at bounding box center [513, 18] width 25 height 5
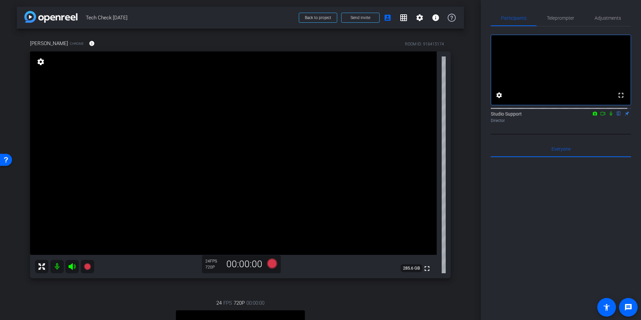
click at [462, 91] on div "arrow_back Tech Check September 3rd Back to project Send invite account_box gri…" at bounding box center [240, 160] width 481 height 320
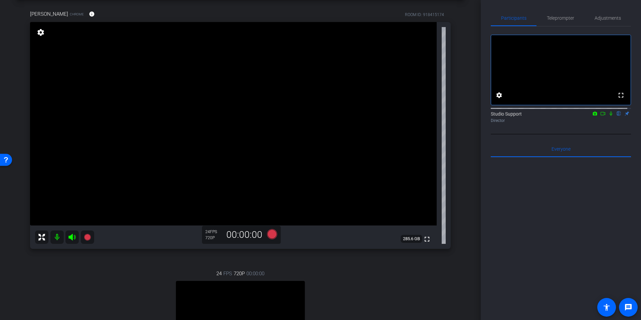
scroll to position [49, 0]
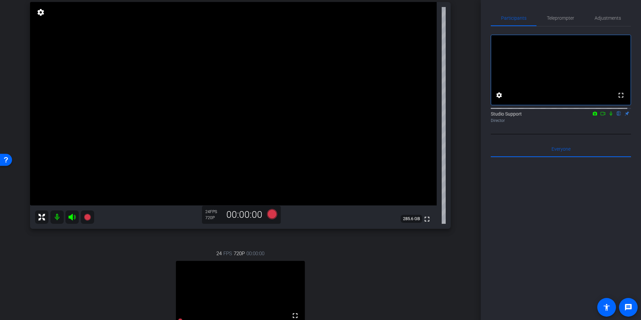
click at [462, 159] on div "arrow_back Tech Check September 3rd Back to project Send invite account_box gri…" at bounding box center [240, 111] width 481 height 320
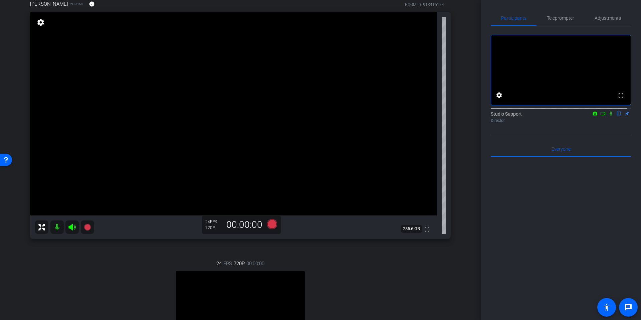
scroll to position [106, 0]
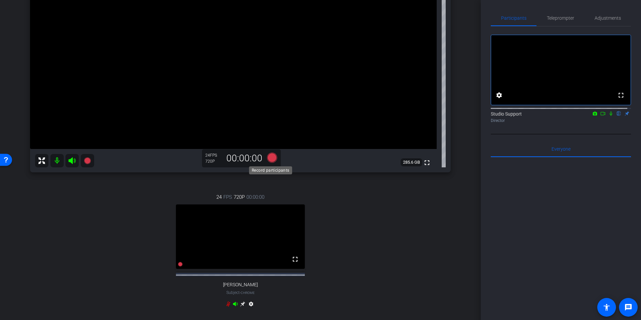
click at [271, 158] on icon at bounding box center [272, 158] width 10 height 10
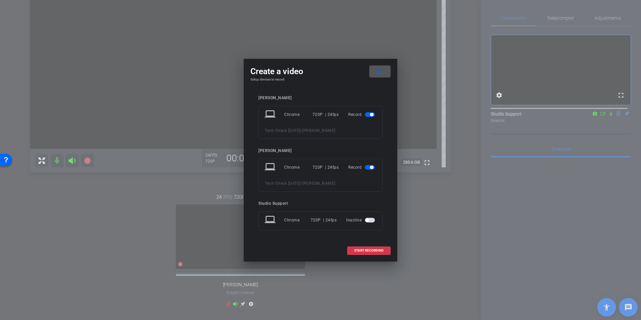
click at [373, 170] on mat-slide-toggle at bounding box center [370, 167] width 11 height 8
click at [373, 169] on span "button" at bounding box center [370, 167] width 10 height 5
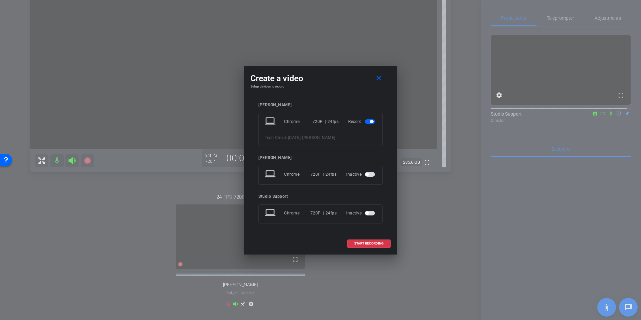
click at [325, 95] on div "Create a video close Setup devices to record latonya laptop Chrome 720P | 24fps…" at bounding box center [321, 160] width 154 height 189
click at [297, 85] on h4 "Setup devices to record" at bounding box center [320, 86] width 140 height 4
click at [381, 73] on span at bounding box center [379, 78] width 21 height 16
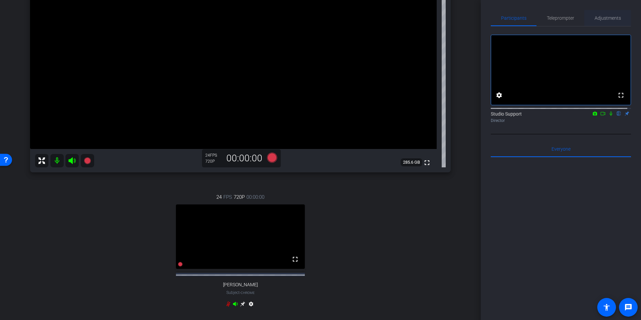
click at [603, 19] on span "Adjustments" at bounding box center [608, 18] width 26 height 5
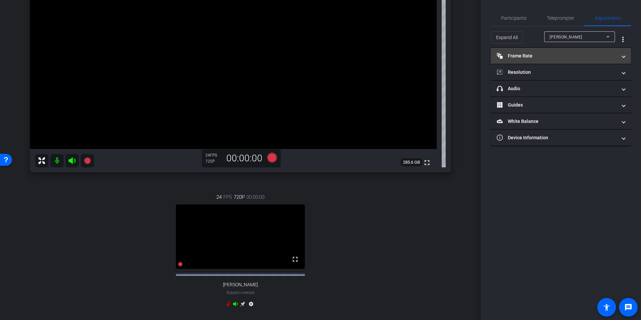
click at [553, 56] on mat-panel-title "Frame Rate Frame Rate" at bounding box center [557, 55] width 120 height 7
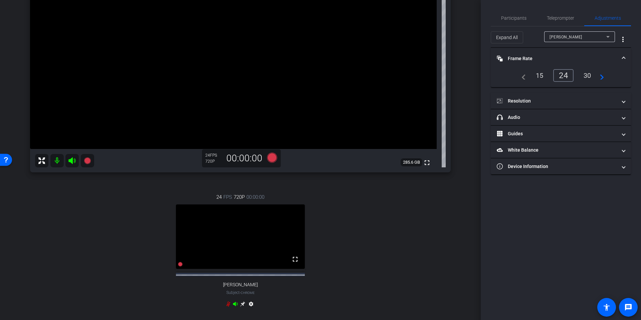
click at [588, 76] on div "30" at bounding box center [588, 75] width 18 height 11
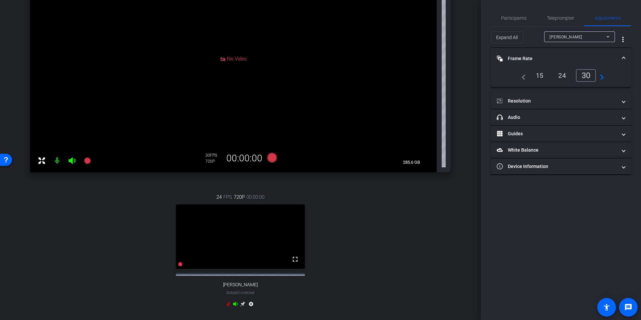
scroll to position [0, 0]
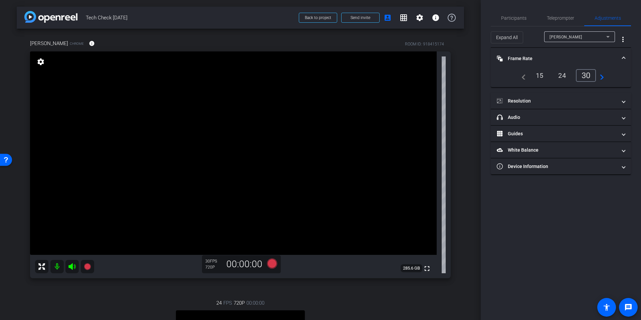
click at [467, 130] on div "arrow_back Tech Check September 3rd Back to project Send invite account_box gri…" at bounding box center [240, 160] width 481 height 320
click at [557, 114] on mat-panel-title "headphone icon Audio" at bounding box center [557, 117] width 120 height 7
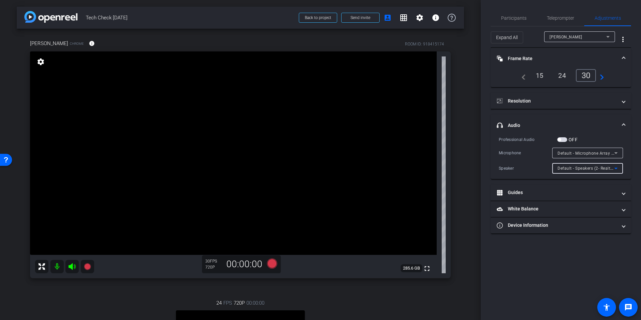
click at [602, 169] on span "Default - Speakers (2- Realtek(R) Audio)" at bounding box center [596, 167] width 77 height 5
click at [593, 159] on div at bounding box center [320, 160] width 641 height 320
click at [595, 155] on span "Default - Microphone Array (2- Intel® Smart Sound Technology for Digital Microp…" at bounding box center [643, 152] width 171 height 5
click at [595, 155] on div at bounding box center [320, 160] width 641 height 320
click at [481, 157] on div "Participants Teleprompter Adjustments settings Studio Support flip Director Eve…" at bounding box center [561, 160] width 160 height 320
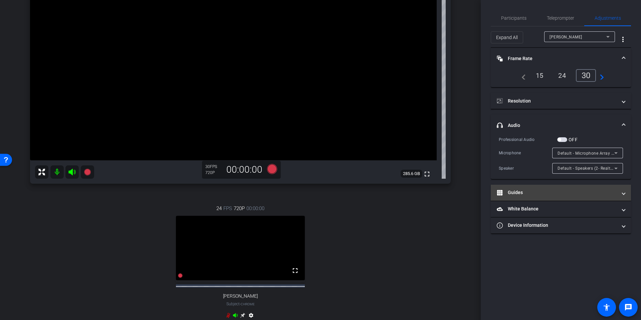
scroll to position [139, 0]
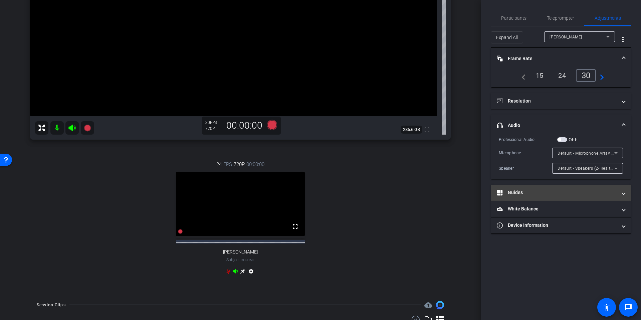
click at [528, 191] on mat-panel-title "Guides" at bounding box center [557, 192] width 120 height 7
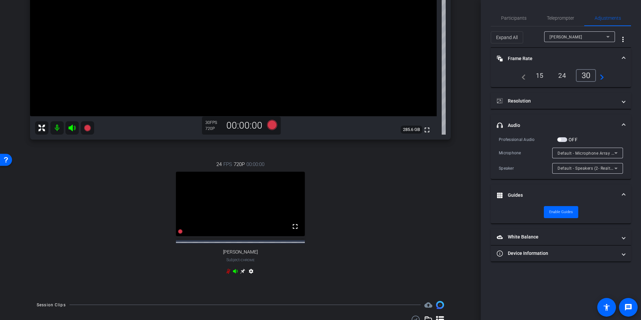
click at [528, 191] on mat-expansion-panel-header "Guides" at bounding box center [561, 195] width 140 height 21
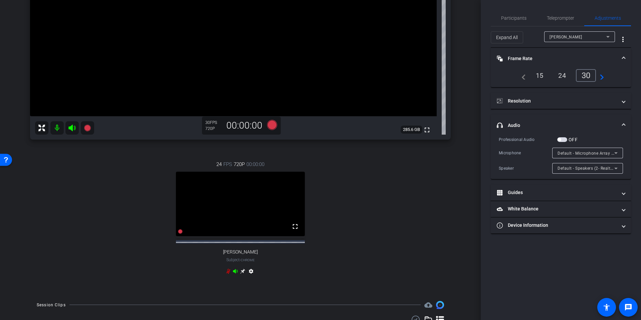
click at [471, 179] on div "arrow_back Tech Check September 3rd Back to project Send invite account_box gri…" at bounding box center [240, 21] width 481 height 320
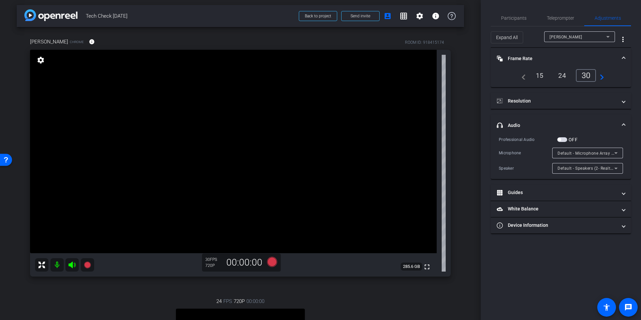
scroll to position [0, 0]
click at [268, 263] on icon at bounding box center [272, 263] width 10 height 10
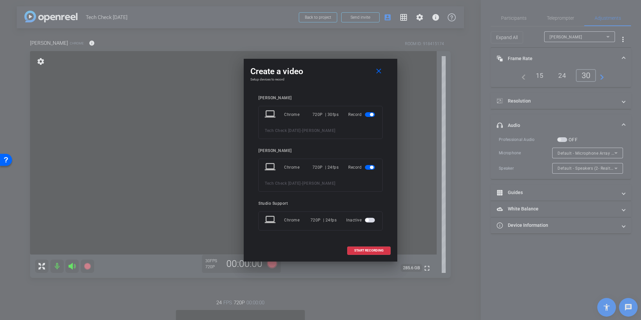
click at [369, 169] on span "button" at bounding box center [370, 167] width 10 height 5
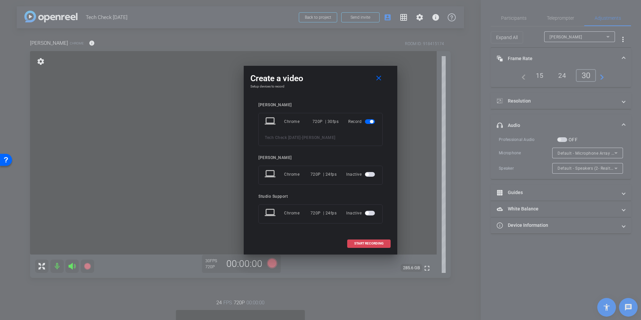
click at [379, 242] on span "START RECORDING" at bounding box center [368, 243] width 29 height 3
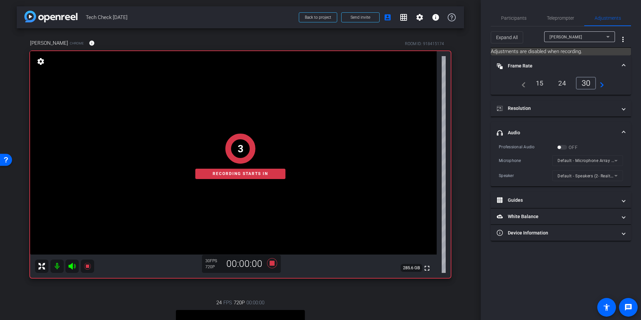
click at [453, 174] on div "latonya Chrome info ROOM ID: 918415174 fullscreen settings 285.6 GB 30 FPS 720P…" at bounding box center [240, 230] width 447 height 404
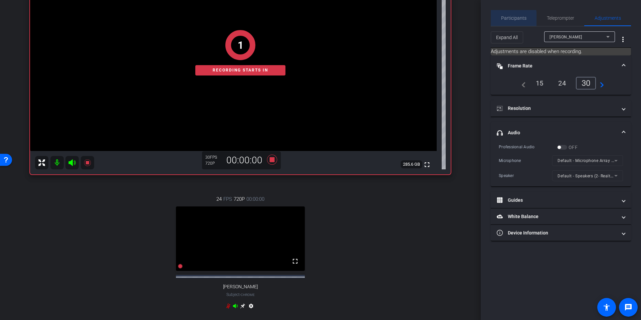
click at [503, 20] on span "Participants" at bounding box center [513, 18] width 25 height 5
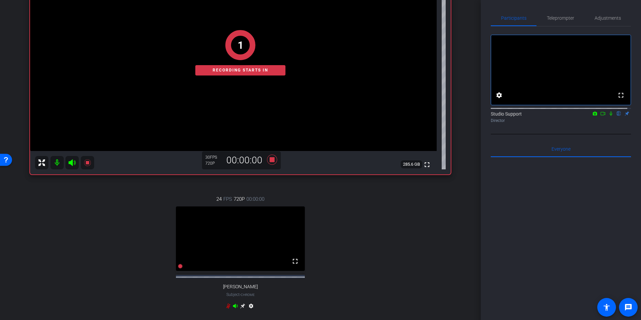
click at [460, 101] on div "arrow_back Tech Check September 3rd Back to project Send invite account_box gri…" at bounding box center [240, 56] width 481 height 320
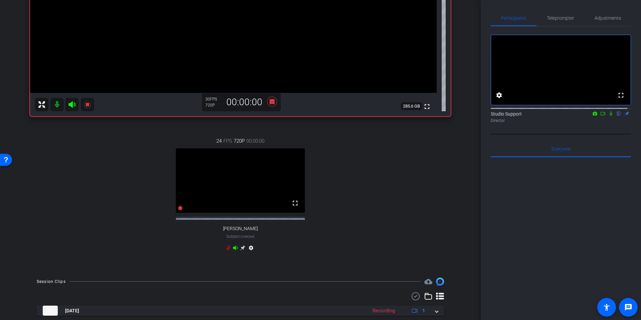
scroll to position [187, 0]
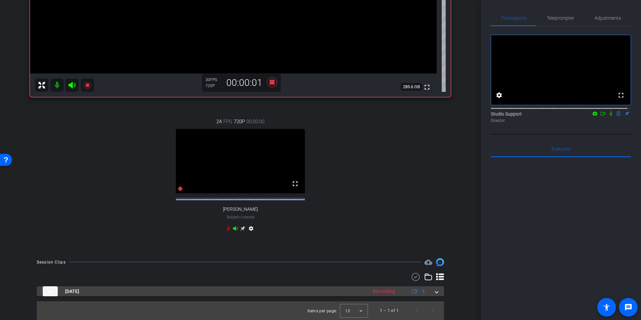
click at [435, 290] on mat-expansion-panel-header "Sep 3, 2025 Recording 1" at bounding box center [240, 291] width 407 height 10
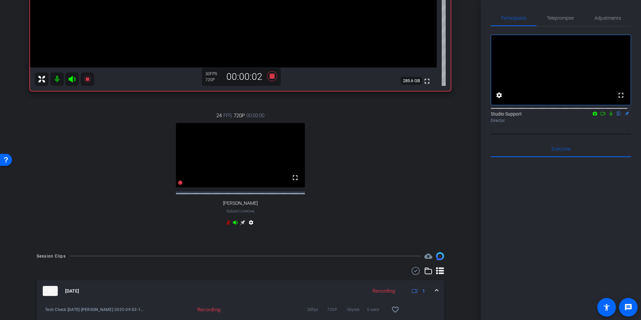
click at [435, 291] on mat-expansion-panel-header "Sep 3, 2025 Recording 1" at bounding box center [240, 290] width 407 height 21
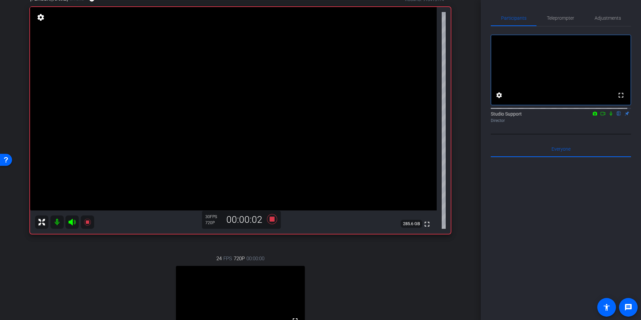
scroll to position [0, 0]
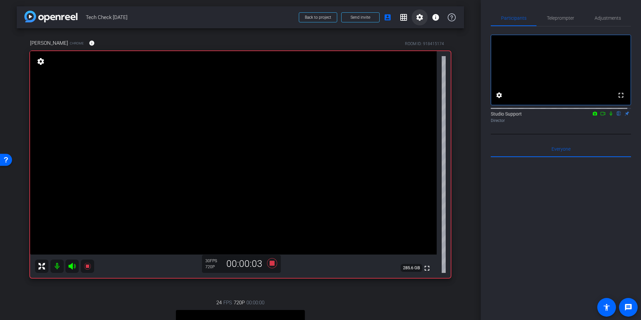
click at [417, 19] on mat-icon "settings" at bounding box center [420, 17] width 8 height 8
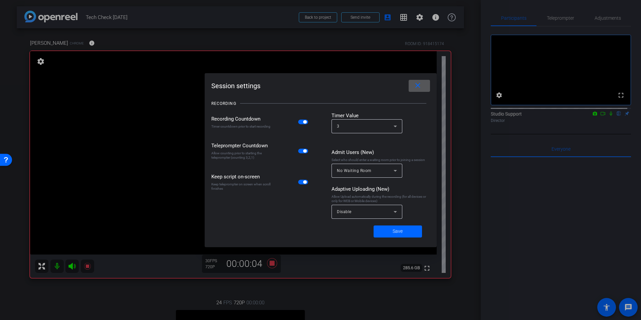
click at [344, 210] on span "Disable" at bounding box center [344, 211] width 15 height 5
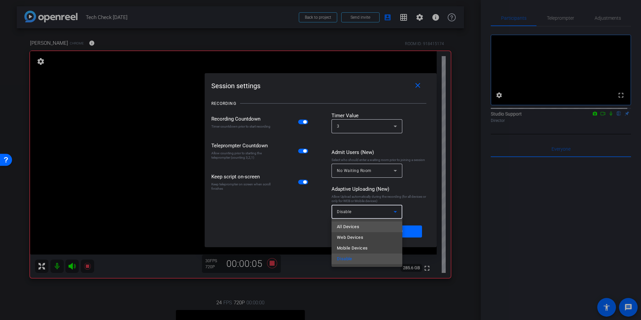
click at [349, 227] on span "All Devices" at bounding box center [348, 227] width 22 height 8
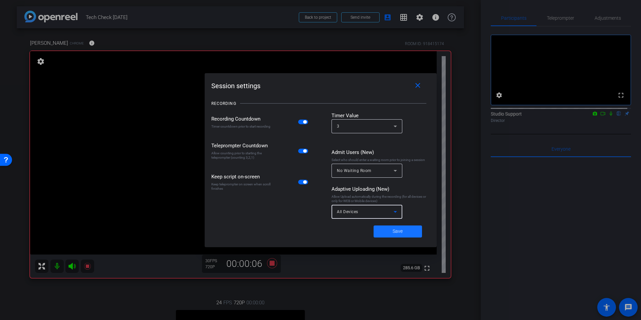
click at [401, 226] on span at bounding box center [398, 231] width 48 height 16
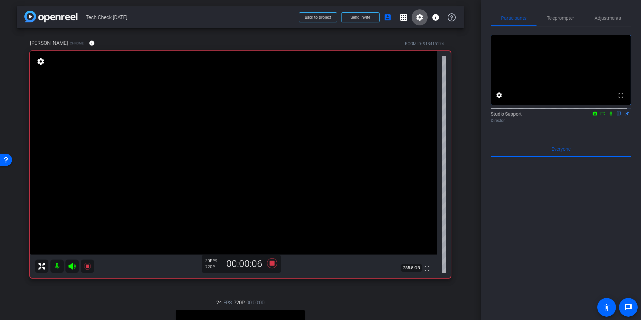
click at [473, 190] on div "arrow_back Tech Check September 3rd Back to project Send invite account_box gri…" at bounding box center [240, 160] width 481 height 320
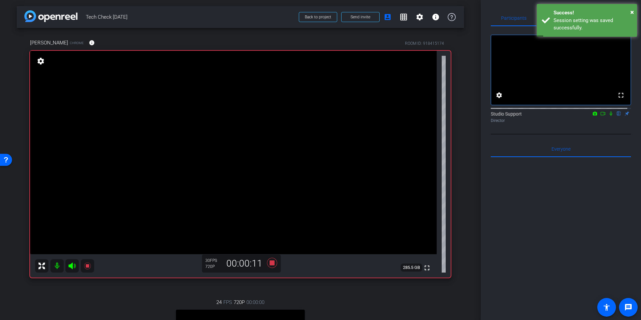
scroll to position [0, 0]
click at [466, 185] on div "arrow_back Tech Check September 3rd Back to project Send invite account_box gri…" at bounding box center [240, 160] width 481 height 320
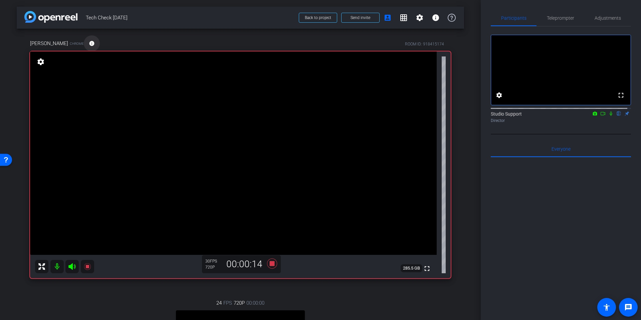
click at [89, 42] on mat-icon "info" at bounding box center [92, 43] width 6 height 6
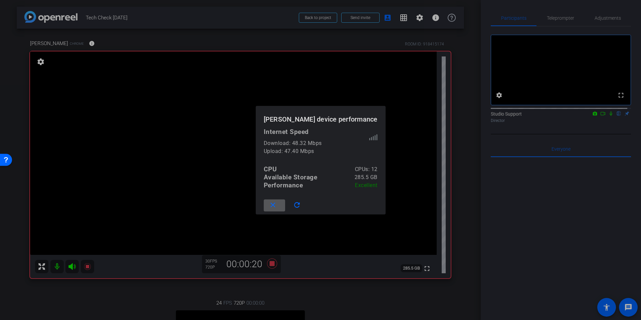
click at [277, 206] on mat-icon "close" at bounding box center [273, 205] width 8 height 8
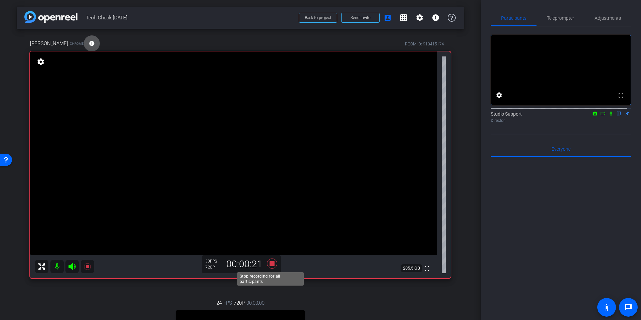
click at [272, 261] on icon at bounding box center [272, 263] width 10 height 10
click at [462, 144] on div "arrow_back Tech Check September 3rd Back to project Send invite account_box gri…" at bounding box center [240, 160] width 481 height 320
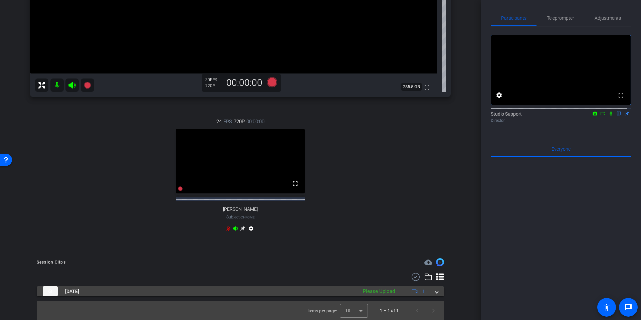
click at [435, 291] on span at bounding box center [436, 291] width 3 height 7
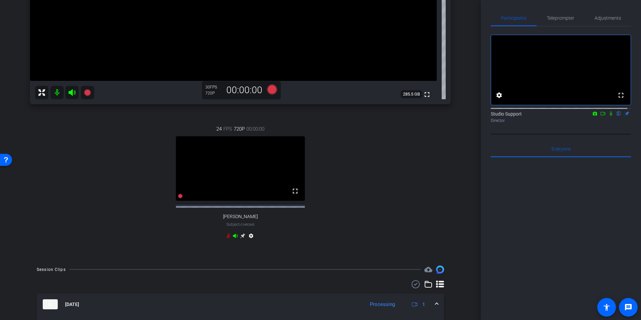
scroll to position [222, 0]
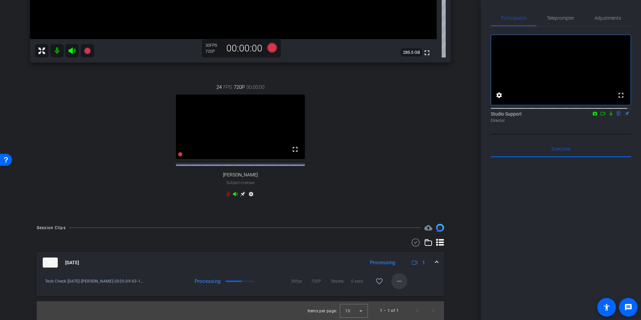
click at [398, 284] on mat-icon "more_horiz" at bounding box center [399, 281] width 8 height 8
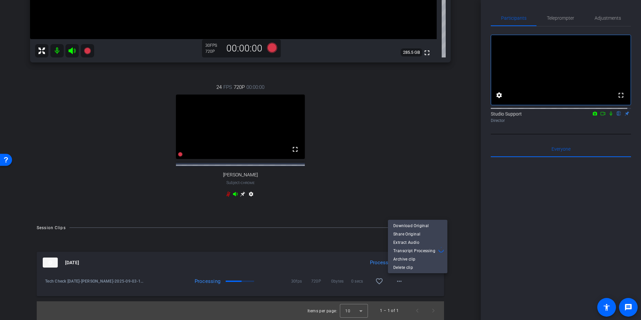
click at [466, 252] on div at bounding box center [320, 160] width 641 height 320
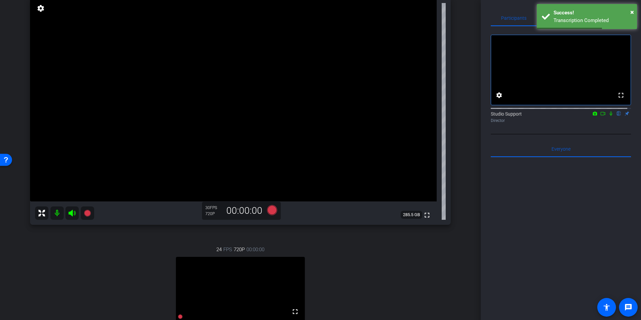
scroll to position [0, 0]
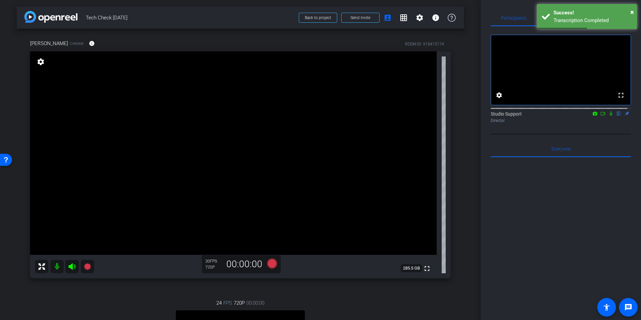
click at [464, 185] on div "arrow_back Tech Check September 3rd Back to project Send invite account_box gri…" at bounding box center [240, 160] width 481 height 320
click at [440, 42] on div "ROOM ID: 918415174" at bounding box center [424, 44] width 39 height 6
drag, startPoint x: 444, startPoint y: 43, endPoint x: 403, endPoint y: 42, distance: 41.4
click at [405, 42] on div "ROOM ID: 918415174" at bounding box center [428, 43] width 46 height 7
copy div "ROOM ID: 918415174"
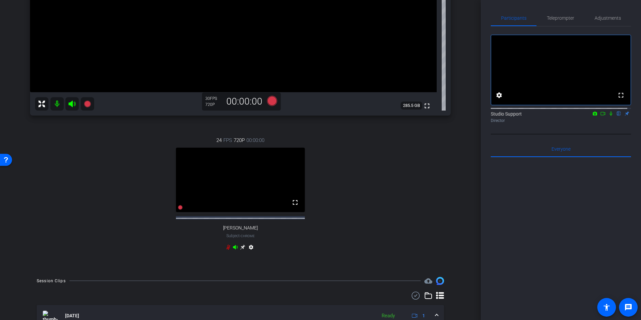
scroll to position [208, 0]
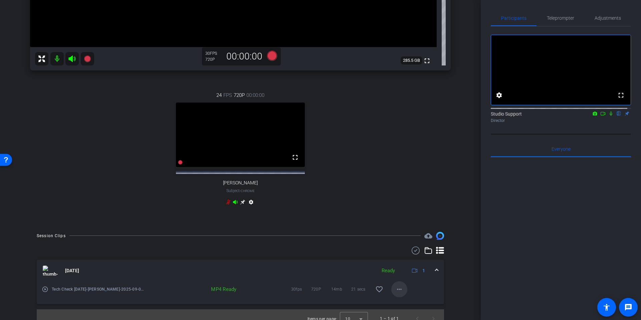
click at [400, 295] on span at bounding box center [399, 289] width 16 height 16
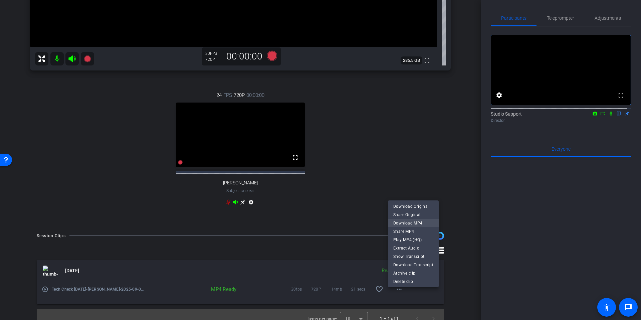
click at [425, 224] on span "Download MP4" at bounding box center [413, 223] width 40 height 8
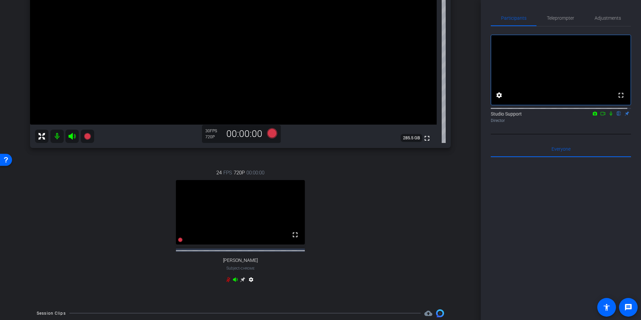
scroll to position [129, 0]
click at [227, 283] on icon at bounding box center [228, 280] width 5 height 5
click at [226, 283] on icon at bounding box center [228, 280] width 5 height 5
click at [457, 223] on div "latonya Chrome info ROOM ID: 918415174 fullscreen settings 285.5 GB 30 FPS 720P…" at bounding box center [240, 102] width 447 height 404
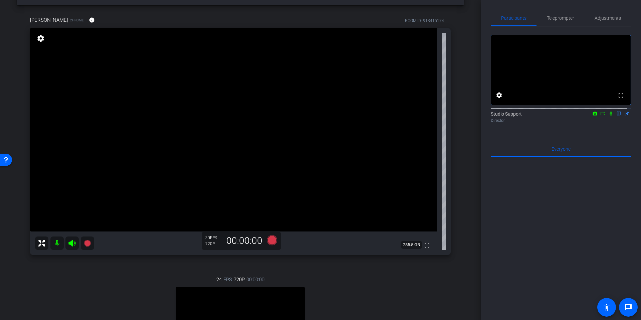
click at [460, 205] on div "latonya Chrome info ROOM ID: 918415174 fullscreen settings 285.5 GB 30 FPS 720P…" at bounding box center [240, 207] width 447 height 404
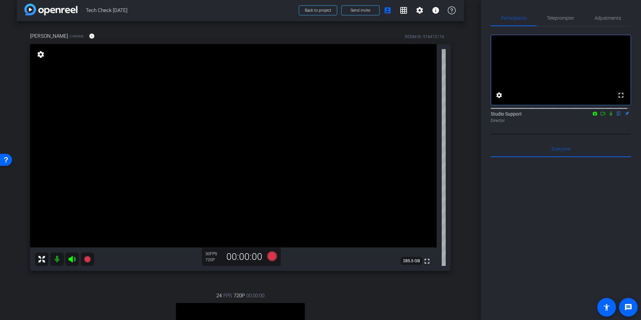
scroll to position [5, 0]
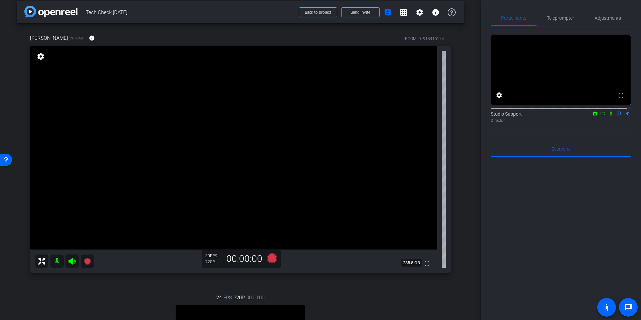
click at [460, 205] on div "latonya Chrome info ROOM ID: 918415174 fullscreen settings 285.5 GB 30 FPS 720P…" at bounding box center [240, 225] width 447 height 404
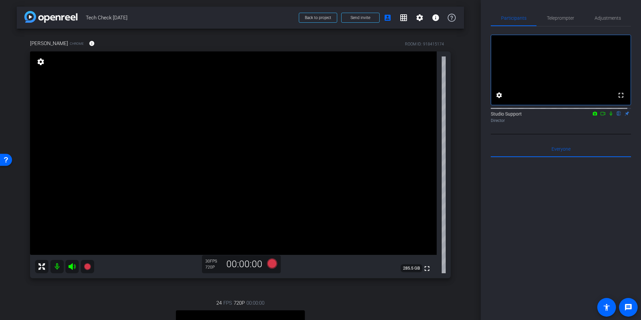
click at [463, 207] on div "arrow_back Tech Check September 3rd Back to project Send invite account_box gri…" at bounding box center [240, 160] width 481 height 320
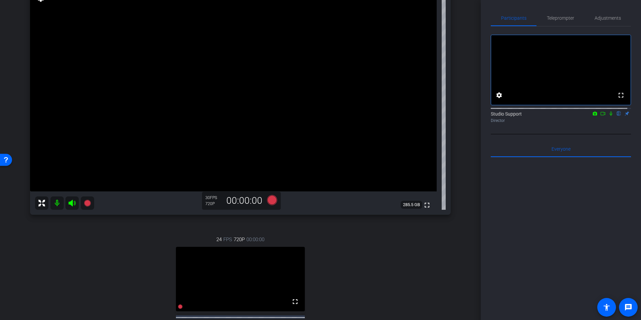
scroll to position [62, 0]
click at [267, 201] on icon at bounding box center [272, 201] width 10 height 10
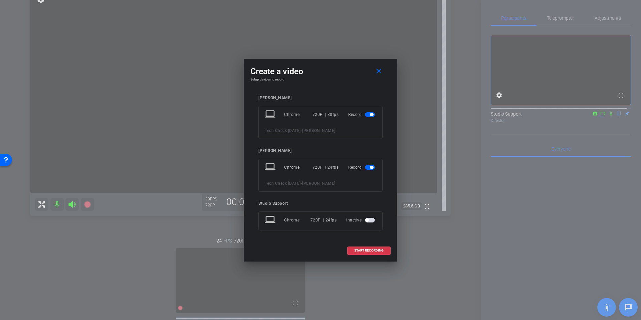
click at [370, 166] on span "button" at bounding box center [371, 167] width 3 height 3
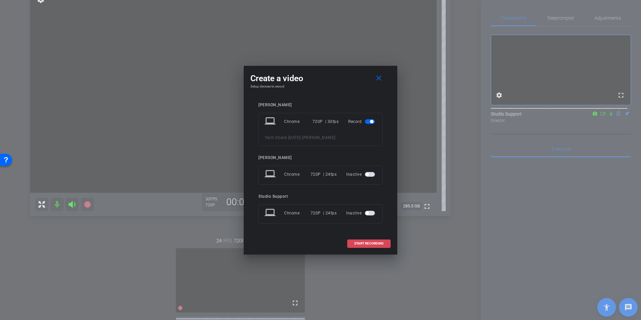
click at [381, 244] on span "START RECORDING" at bounding box center [368, 243] width 29 height 3
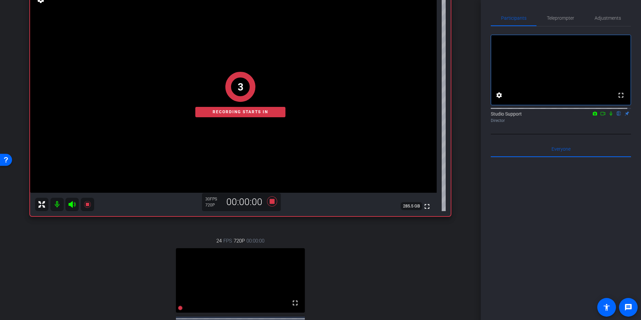
click at [465, 136] on div "arrow_back Tech Check September 3rd Back to project Send invite account_box gri…" at bounding box center [240, 98] width 481 height 320
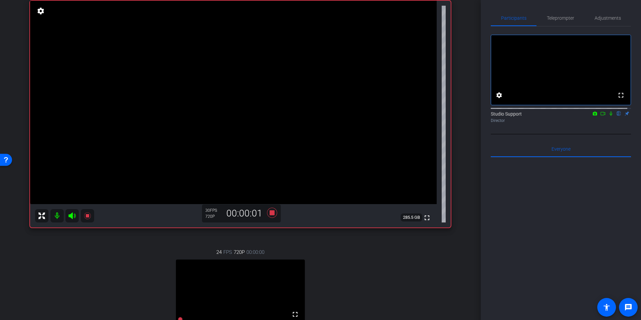
scroll to position [0, 0]
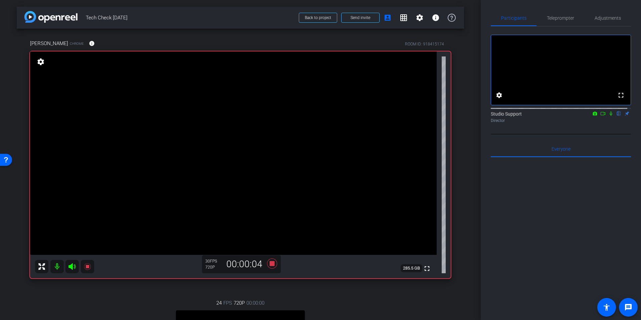
click at [466, 87] on div "arrow_back Tech Check September 3rd Back to project Send invite account_box gri…" at bounding box center [240, 160] width 481 height 320
click at [89, 43] on mat-icon "info" at bounding box center [92, 43] width 6 height 6
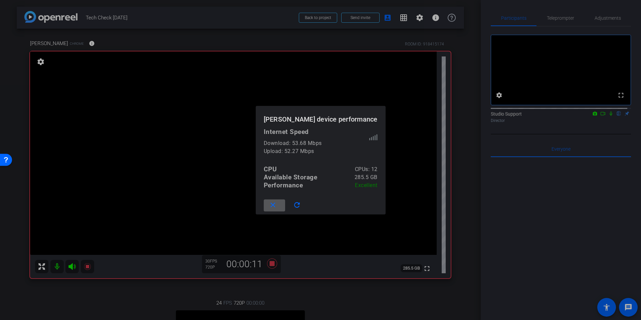
click at [282, 206] on span at bounding box center [274, 205] width 21 height 16
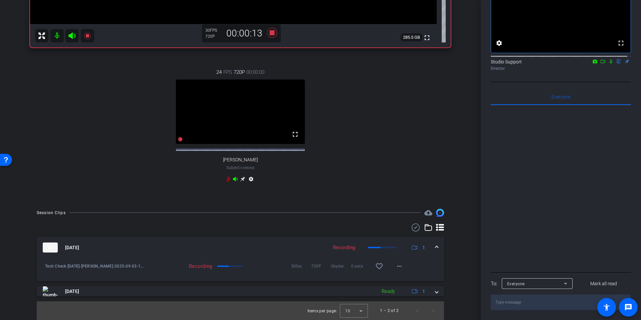
scroll to position [11, 0]
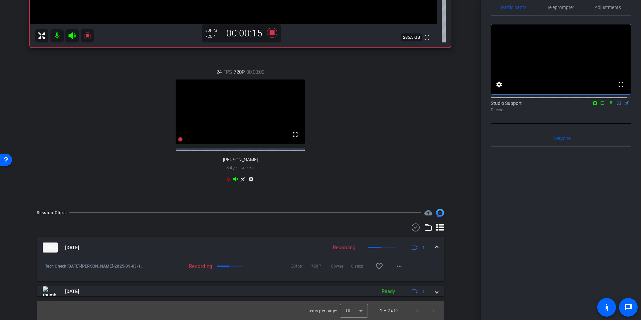
click at [226, 177] on icon at bounding box center [228, 179] width 4 height 5
click at [470, 166] on div "arrow_back Tech Check September 3rd Back to project Send invite account_box gri…" at bounding box center [240, 160] width 481 height 320
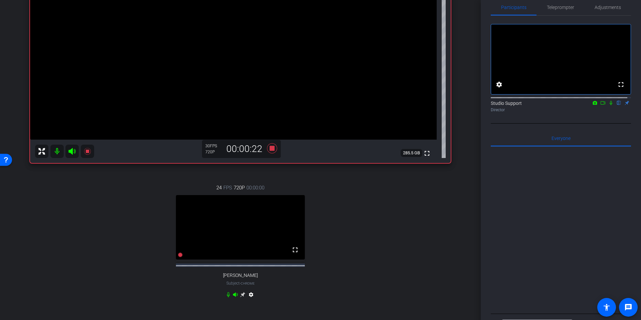
scroll to position [118, 0]
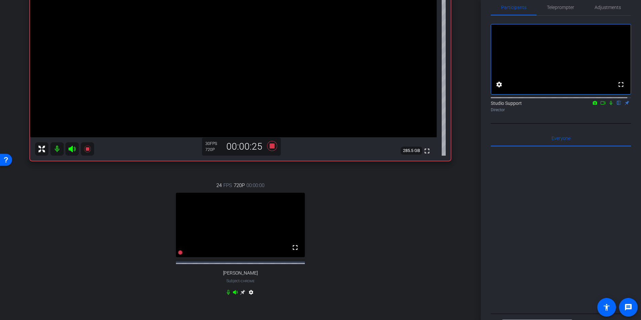
click at [470, 166] on div "arrow_back Tech Check September 3rd Back to project Send invite account_box gri…" at bounding box center [240, 42] width 481 height 320
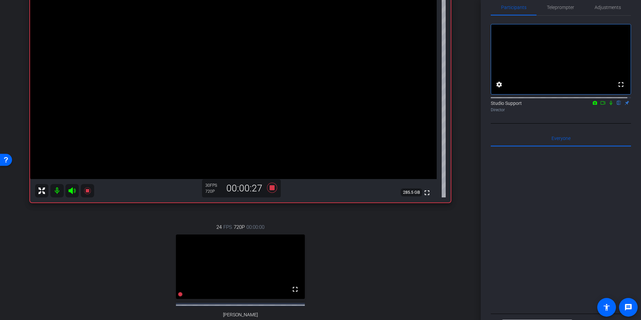
scroll to position [77, 0]
click at [456, 181] on div "latonya Chrome info ROOM ID: 918415174 fullscreen settings 285.5 GB 30 FPS 720P…" at bounding box center [240, 154] width 447 height 404
click at [346, 225] on div "24 FPS 720P 00:00:00 fullscreen Matt Subject - Chrome settings" at bounding box center [240, 280] width 421 height 138
click at [269, 183] on icon at bounding box center [272, 186] width 16 height 12
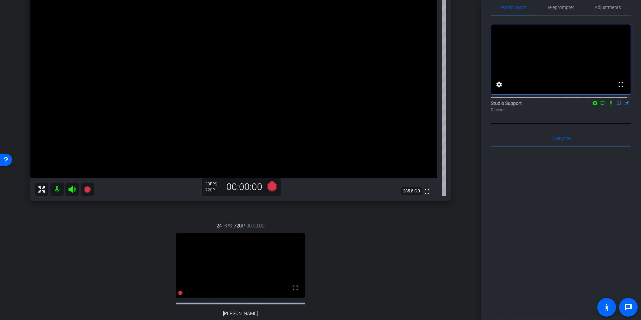
click at [459, 112] on div "latonya Chrome info ROOM ID: 918415174 fullscreen settings 285.5 GB 30 FPS 720P…" at bounding box center [240, 154] width 447 height 404
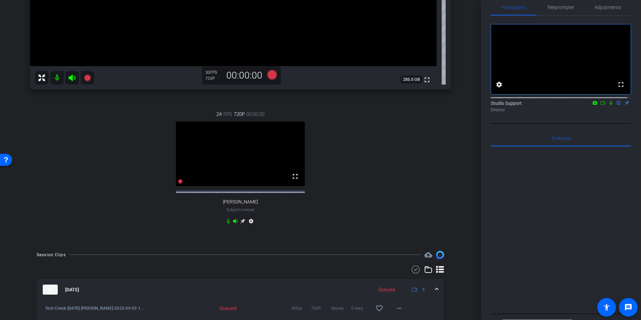
scroll to position [57, 0]
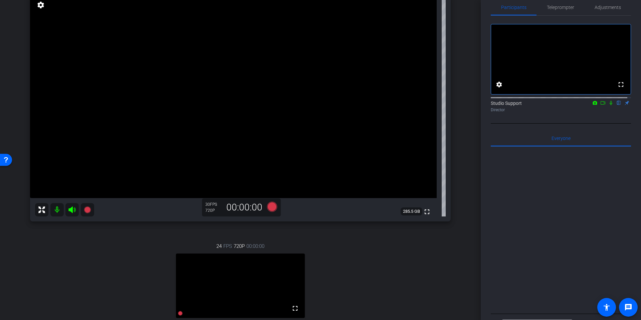
click at [459, 119] on div "latonya Chrome info ROOM ID: 918415174 fullscreen settings 285.5 GB 30 FPS 720P…" at bounding box center [240, 174] width 447 height 404
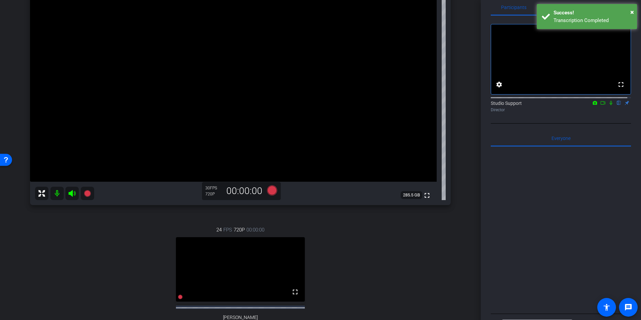
scroll to position [39, 0]
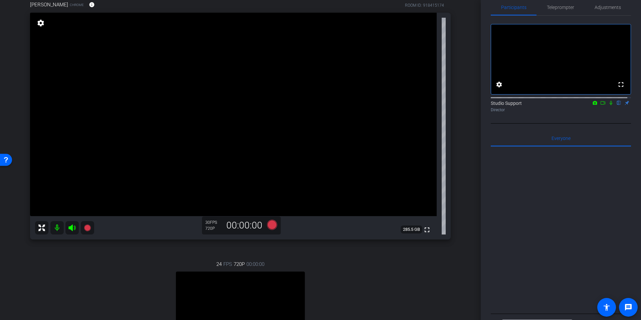
click at [460, 121] on div "latonya Chrome info ROOM ID: 918415174 fullscreen settings 285.5 GB 30 FPS 720P…" at bounding box center [240, 192] width 447 height 404
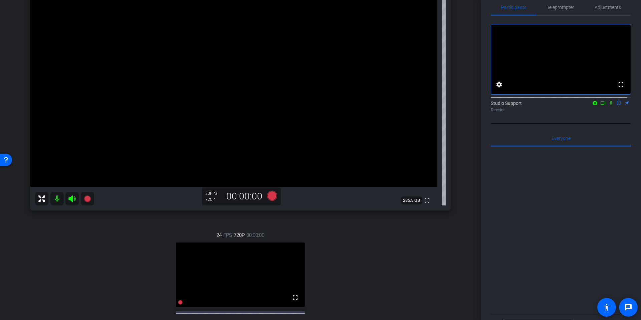
scroll to position [41, 0]
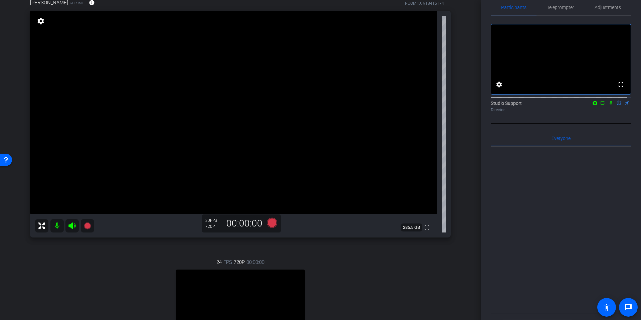
click at [610, 105] on icon at bounding box center [611, 103] width 3 height 4
click at [474, 137] on div "arrow_back Tech Check September 3rd Back to project Send invite account_box gri…" at bounding box center [240, 119] width 481 height 320
click at [472, 138] on div "arrow_back Tech Check September 3rd Back to project Send invite account_box gri…" at bounding box center [240, 119] width 481 height 320
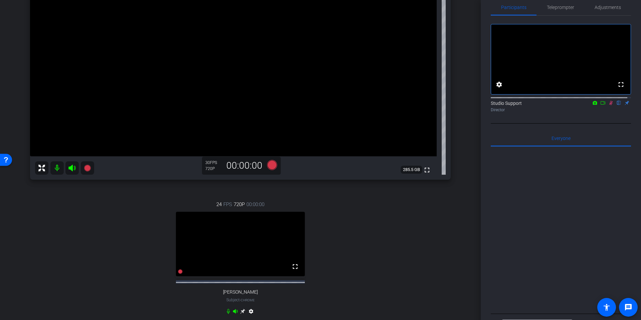
scroll to position [91, 0]
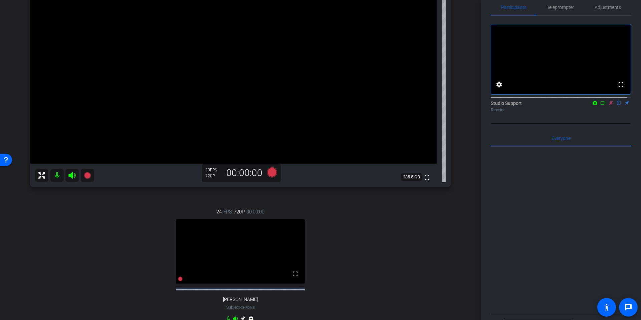
click at [466, 135] on div "arrow_back Tech Check September 3rd Back to project Send invite account_box gri…" at bounding box center [240, 69] width 481 height 320
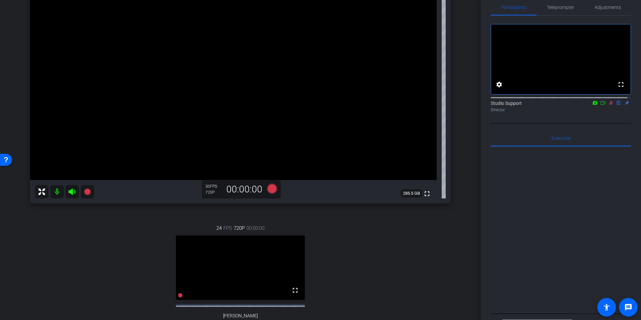
scroll to position [82, 0]
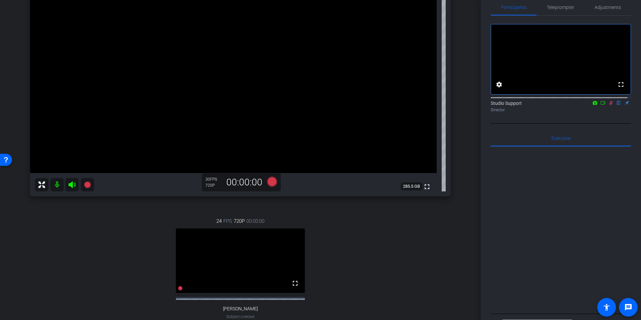
click at [464, 100] on div "arrow_back Tech Check September 3rd Back to project Send invite account_box gri…" at bounding box center [240, 78] width 481 height 320
click at [474, 107] on div "arrow_back Tech Check September 3rd Back to project Send invite account_box gri…" at bounding box center [240, 78] width 481 height 320
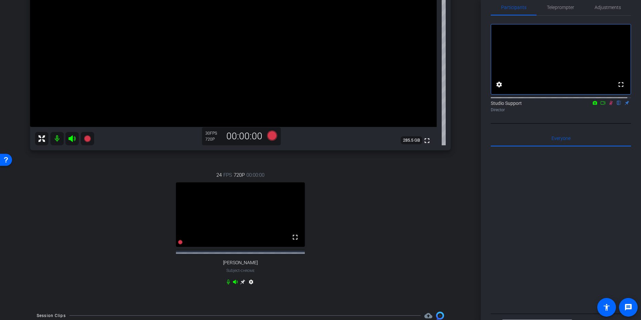
scroll to position [118, 0]
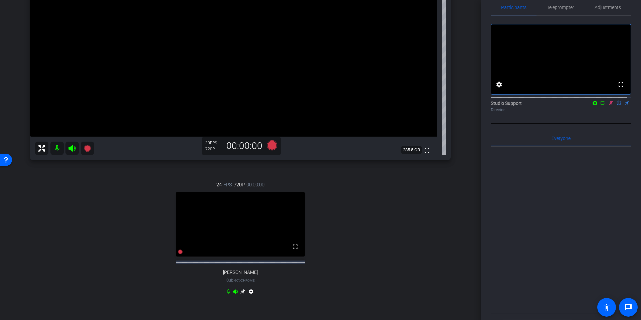
click at [609, 105] on icon at bounding box center [611, 103] width 4 height 4
click at [472, 162] on div "arrow_back Tech Check September 3rd Back to project Send invite account_box gri…" at bounding box center [240, 42] width 481 height 320
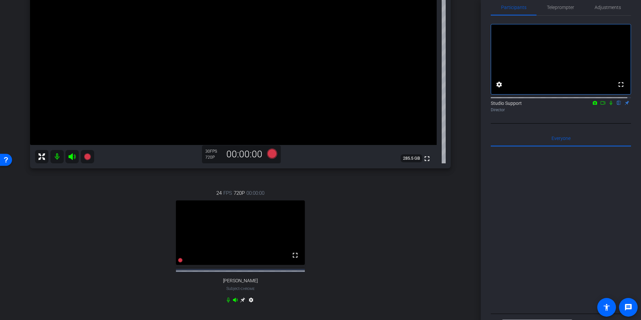
scroll to position [0, 0]
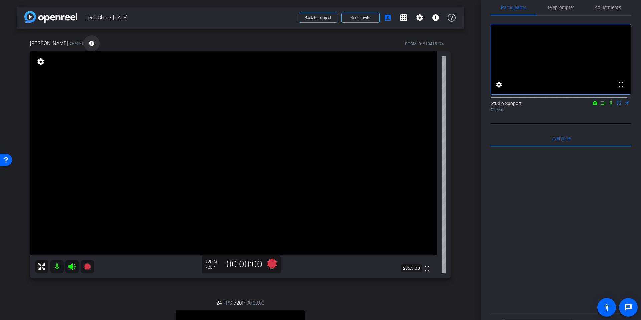
click at [84, 46] on span at bounding box center [92, 43] width 16 height 16
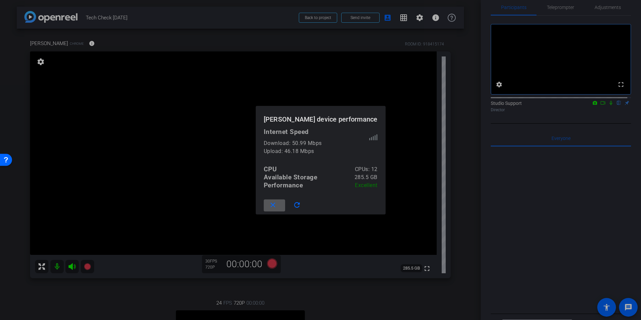
click at [277, 206] on mat-icon "close" at bounding box center [273, 205] width 8 height 8
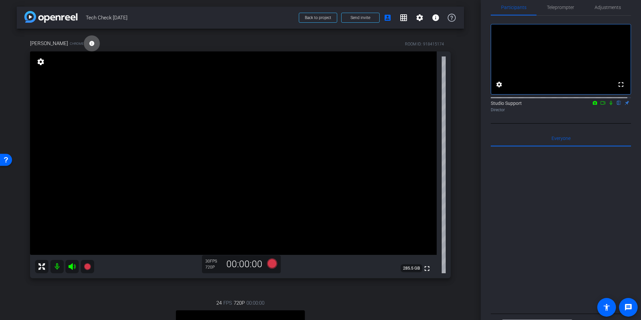
click at [452, 111] on div "latonya Chrome info ROOM ID: 918415174 fullscreen settings 285.5 GB 30 FPS 720P…" at bounding box center [240, 231] width 447 height 404
click at [551, 8] on span "Teleprompter" at bounding box center [560, 7] width 27 height 5
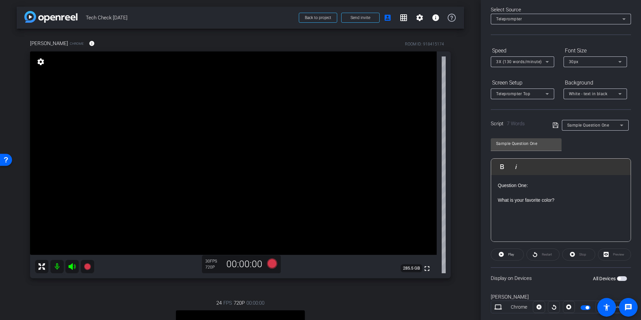
scroll to position [81, 0]
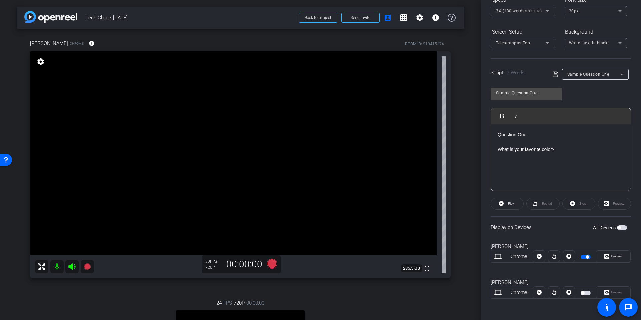
click at [583, 256] on button "button" at bounding box center [586, 256] width 10 height 5
click at [460, 180] on div "latonya Chrome info ROOM ID: 918415174 fullscreen settings 285.5 GB 30 FPS 720P…" at bounding box center [240, 231] width 447 height 404
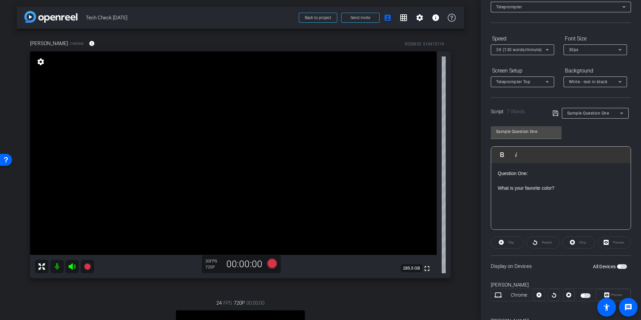
scroll to position [0, 0]
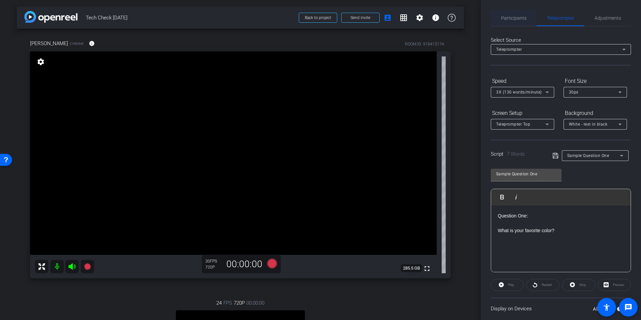
click at [518, 21] on span "Participants" at bounding box center [513, 18] width 25 height 16
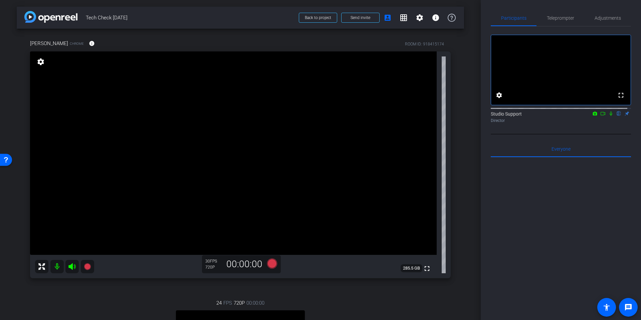
click at [459, 125] on div "latonya Chrome info ROOM ID: 918415174 fullscreen settings 285.5 GB 30 FPS 720P…" at bounding box center [240, 231] width 447 height 404
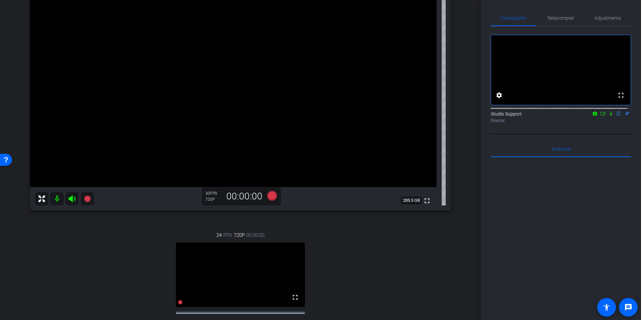
scroll to position [71, 0]
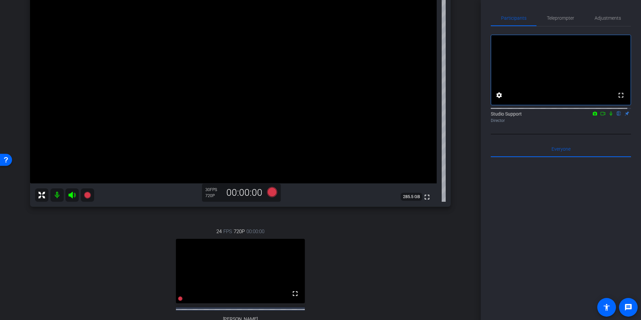
click at [460, 124] on div "latonya Chrome info ROOM ID: 918415174 fullscreen settings 285.5 GB 30 FPS 720P…" at bounding box center [240, 159] width 447 height 404
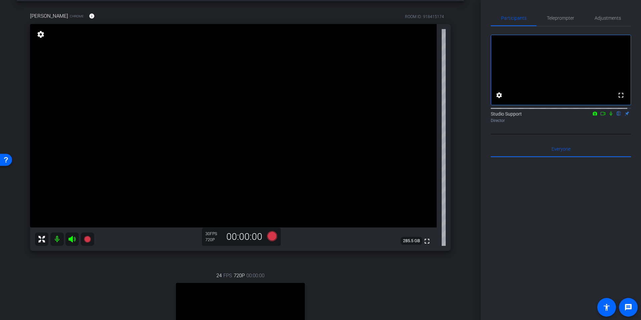
scroll to position [27, 0]
click at [460, 124] on div "latonya Chrome info ROOM ID: 918415174 fullscreen settings 285.5 GB 30 FPS 720P…" at bounding box center [240, 204] width 447 height 404
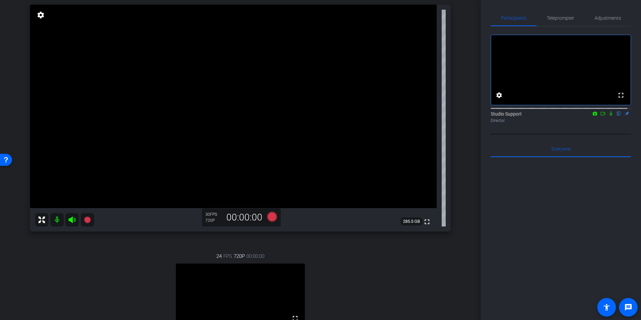
scroll to position [45, 0]
click at [464, 116] on div "arrow_back Tech Check September 3rd Back to project Send invite account_box gri…" at bounding box center [240, 115] width 481 height 320
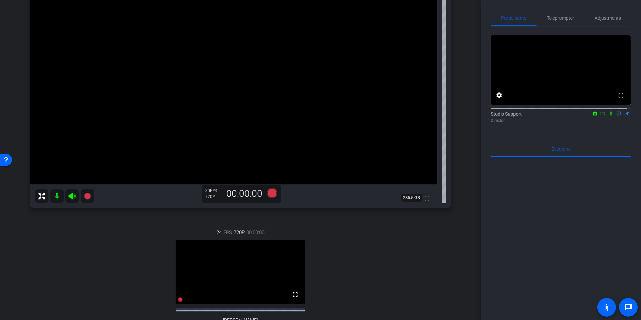
scroll to position [72, 0]
click at [608, 116] on icon at bounding box center [610, 113] width 5 height 5
click at [461, 132] on div "arrow_back Tech Check September 3rd Back to project Send invite account_box gri…" at bounding box center [240, 88] width 481 height 320
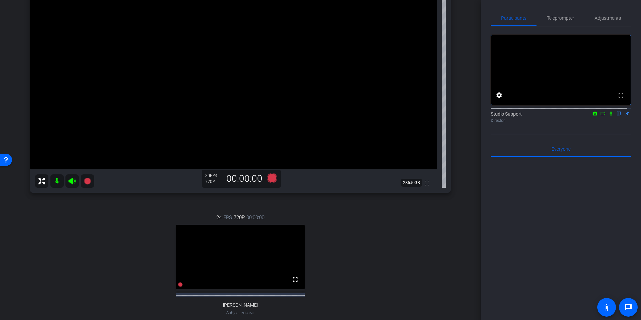
scroll to position [76, 0]
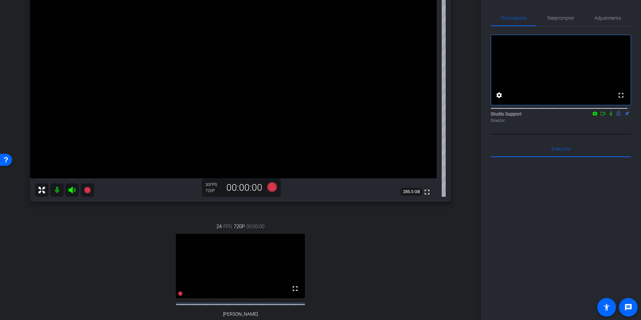
click at [459, 136] on div "latonya Chrome info ROOM ID: 918415174 fullscreen settings 285.5 GB 30 FPS 720P…" at bounding box center [240, 154] width 447 height 404
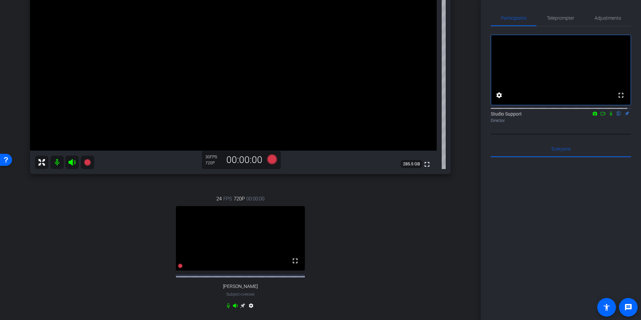
scroll to position [105, 0]
click at [464, 149] on div "arrow_back Tech Check September 3rd Back to project Send invite account_box gri…" at bounding box center [240, 55] width 481 height 320
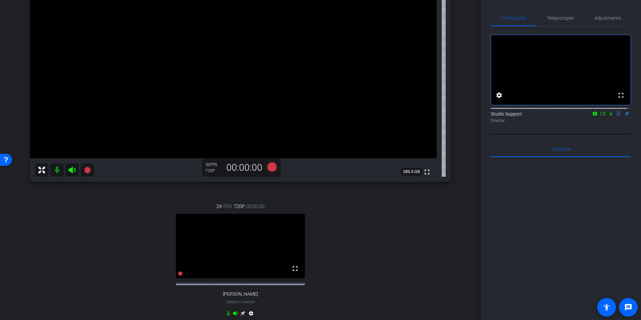
scroll to position [98, 0]
click at [468, 107] on div "arrow_back Tech Check September 3rd Back to project Send invite account_box gri…" at bounding box center [240, 62] width 481 height 320
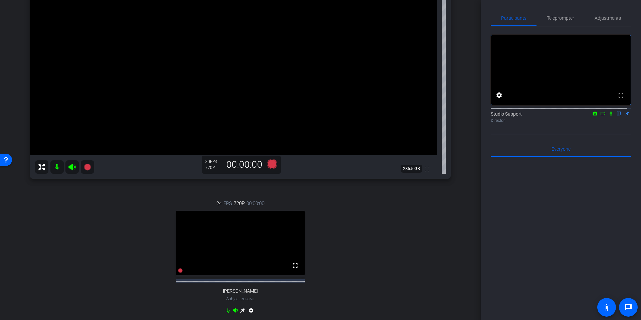
scroll to position [101, 0]
click at [465, 159] on div "arrow_back Tech Check September 3rd Back to project Send invite account_box gri…" at bounding box center [240, 59] width 481 height 320
click at [472, 152] on div "arrow_back Tech Check September 3rd Back to project Send invite account_box gri…" at bounding box center [240, 59] width 481 height 320
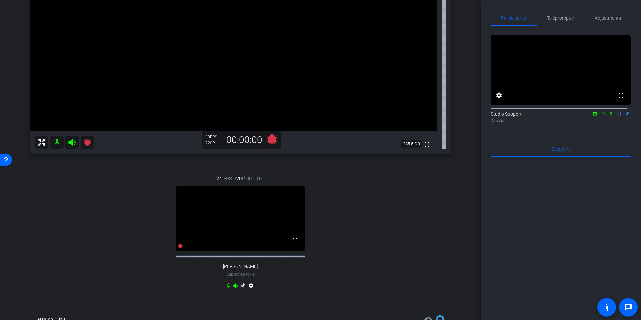
scroll to position [118, 0]
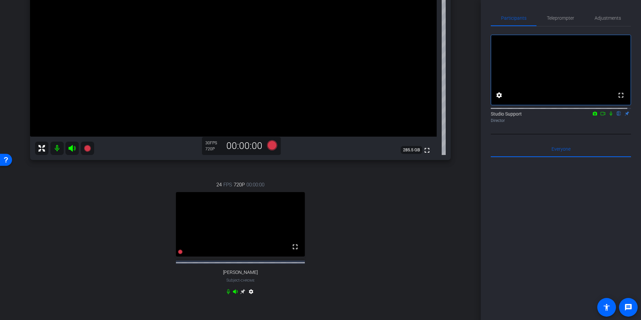
click at [472, 152] on div "arrow_back Tech Check September 3rd Back to project Send invite account_box gri…" at bounding box center [240, 42] width 481 height 320
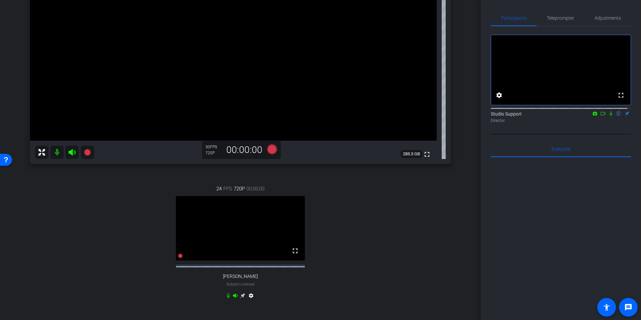
click at [463, 157] on div "arrow_back Tech Check September 3rd Back to project Send invite account_box gri…" at bounding box center [240, 46] width 481 height 320
click at [463, 155] on div "arrow_back Tech Check September 3rd Back to project Send invite account_box gri…" at bounding box center [240, 46] width 481 height 320
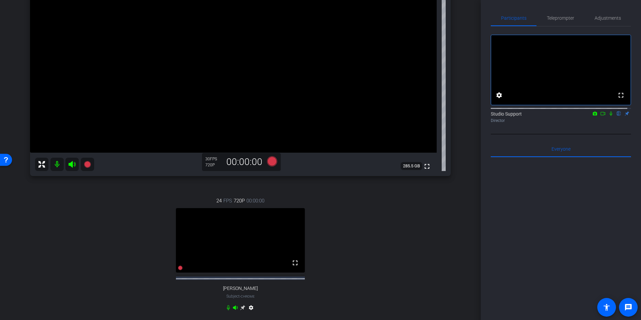
scroll to position [79, 0]
